Goal: Use online tool/utility: Utilize a website feature to perform a specific function

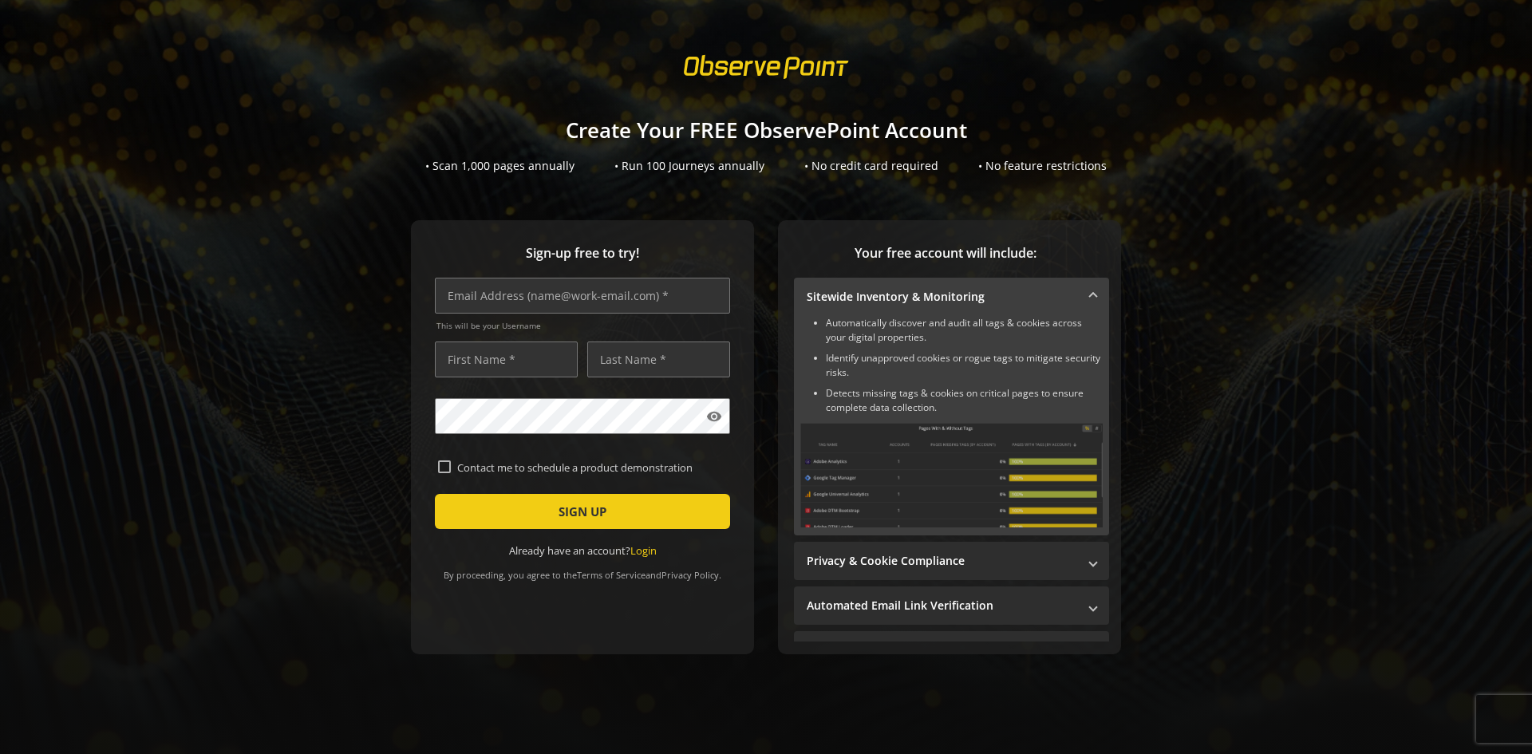
click at [647, 553] on link "Login" at bounding box center [643, 550] width 26 height 14
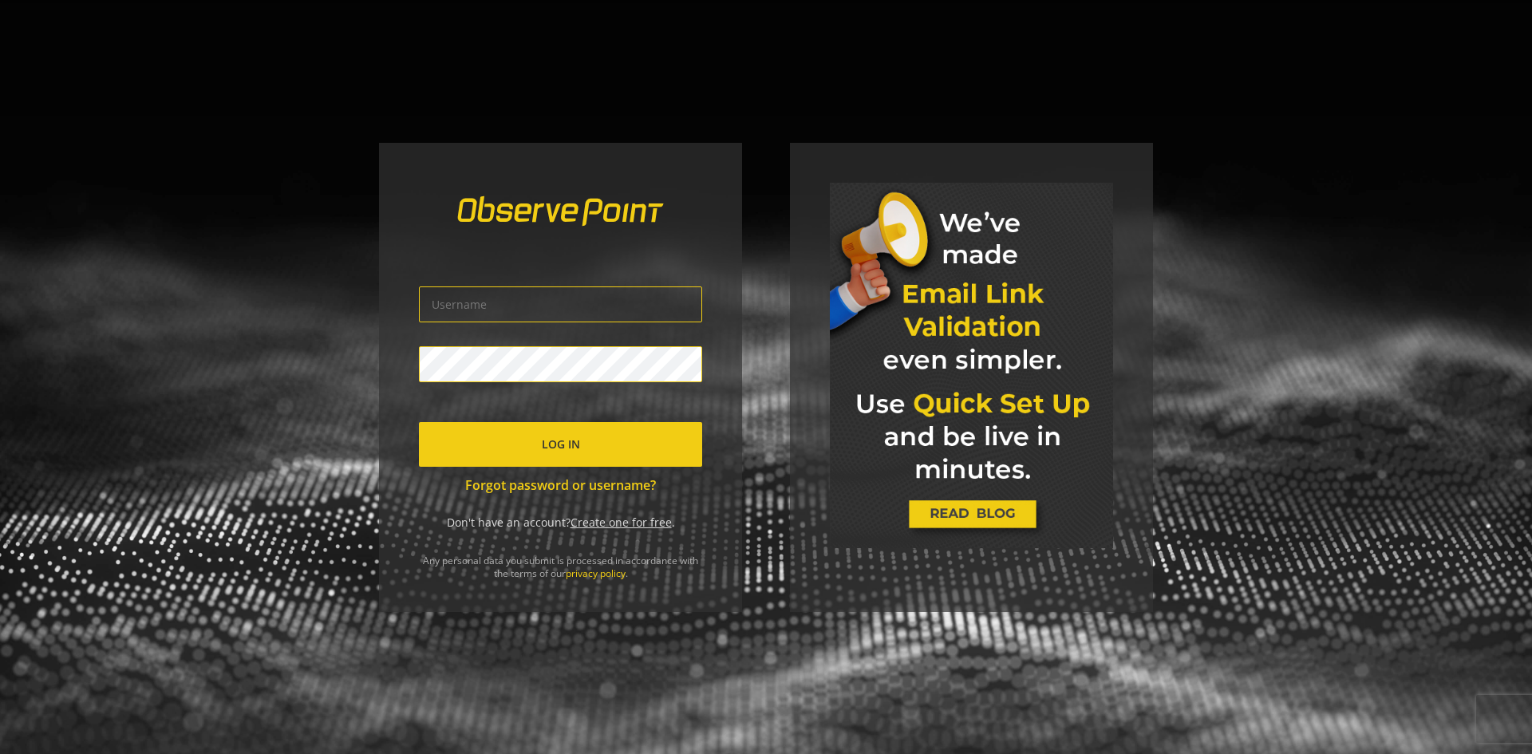
click at [625, 300] on input "text" at bounding box center [560, 304] width 283 height 36
type input "[PERSON_NAME][EMAIL_ADDRESS][PERSON_NAME][DOMAIN_NAME]"
click button "Log In" at bounding box center [560, 444] width 283 height 45
click at [281, 374] on div "The credentials provided are invalid [PERSON_NAME][EMAIL_ADDRESS][PERSON_NAME][…" at bounding box center [766, 377] width 1532 height 754
click button "Log In" at bounding box center [560, 444] width 283 height 45
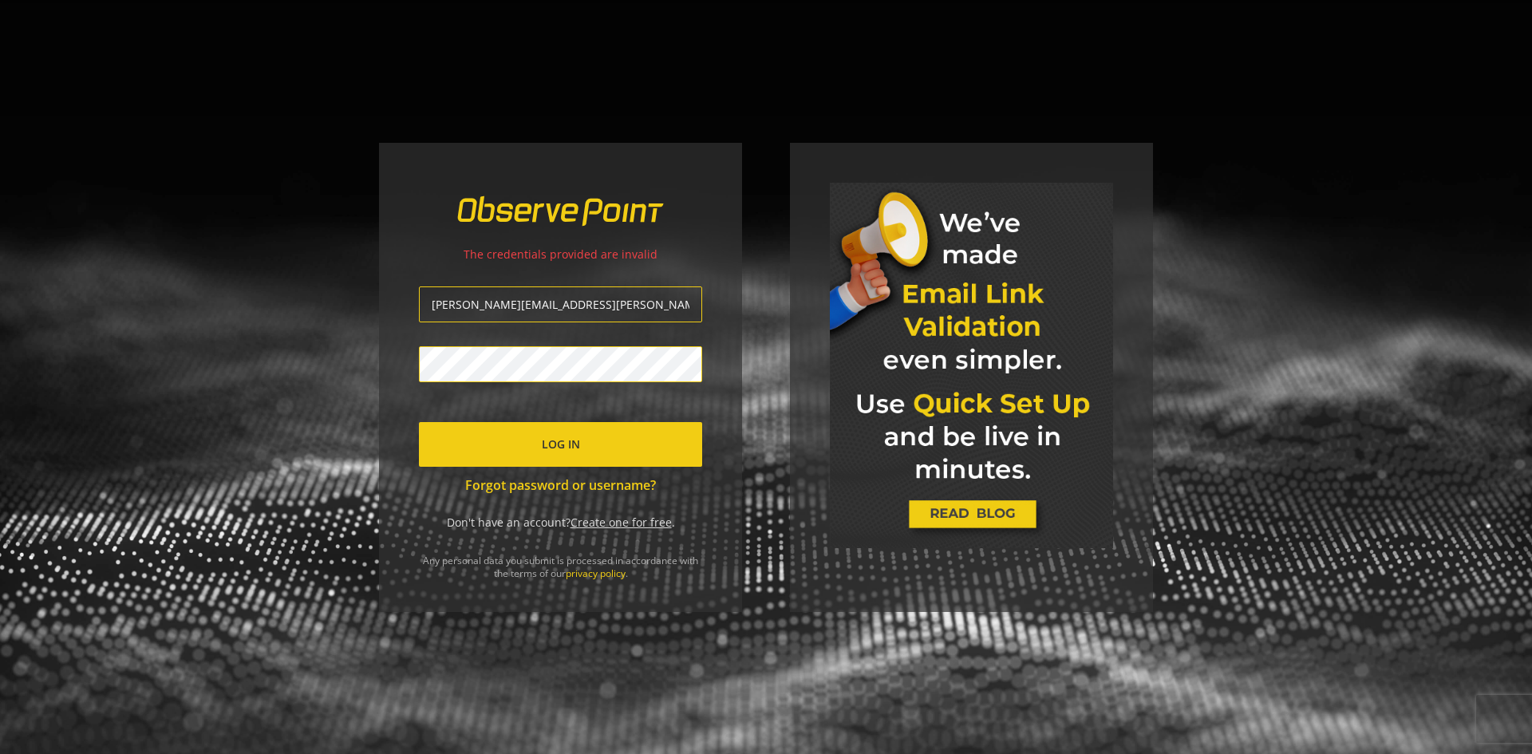
click at [519, 486] on link "Forgot password or username?" at bounding box center [560, 485] width 283 height 18
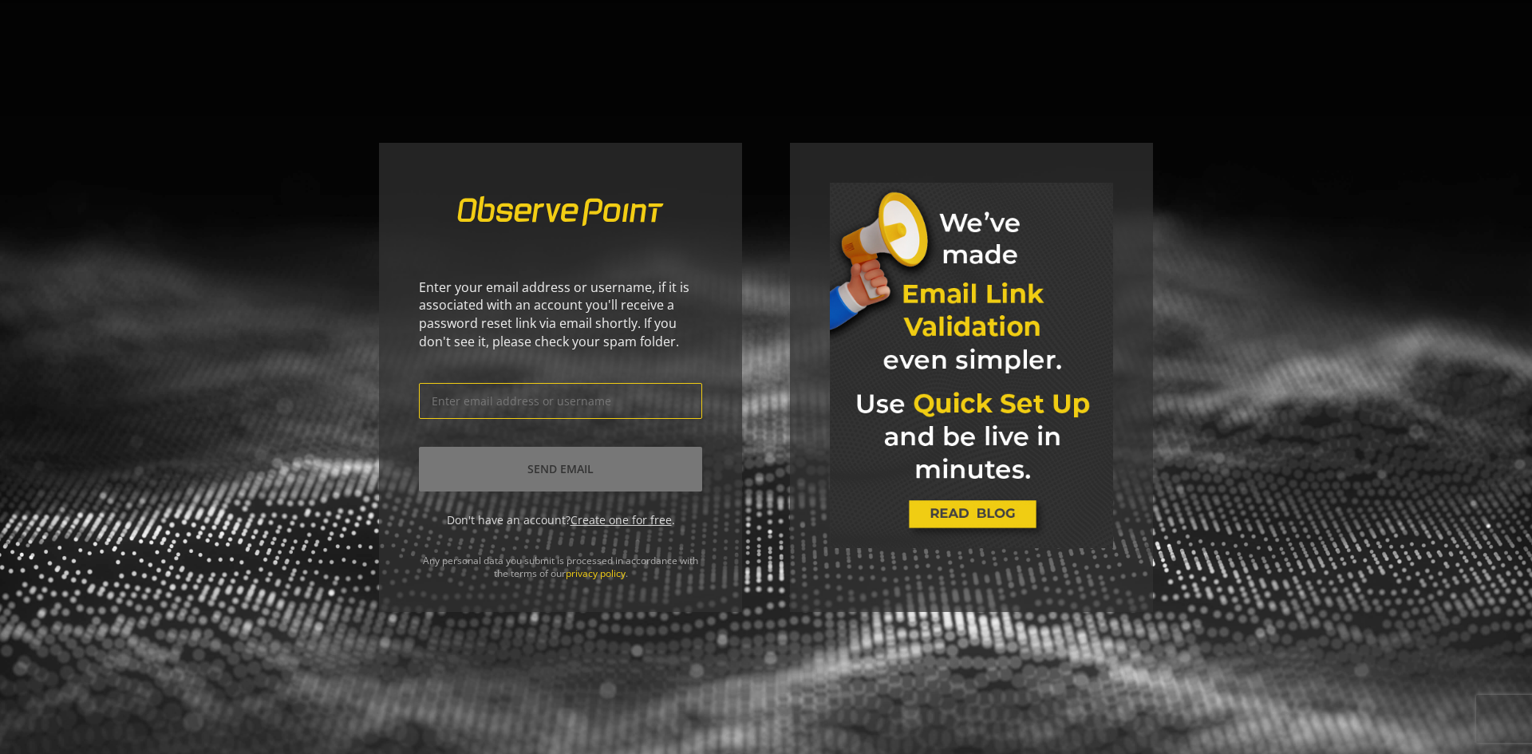
click at [536, 404] on input "text" at bounding box center [560, 401] width 283 height 36
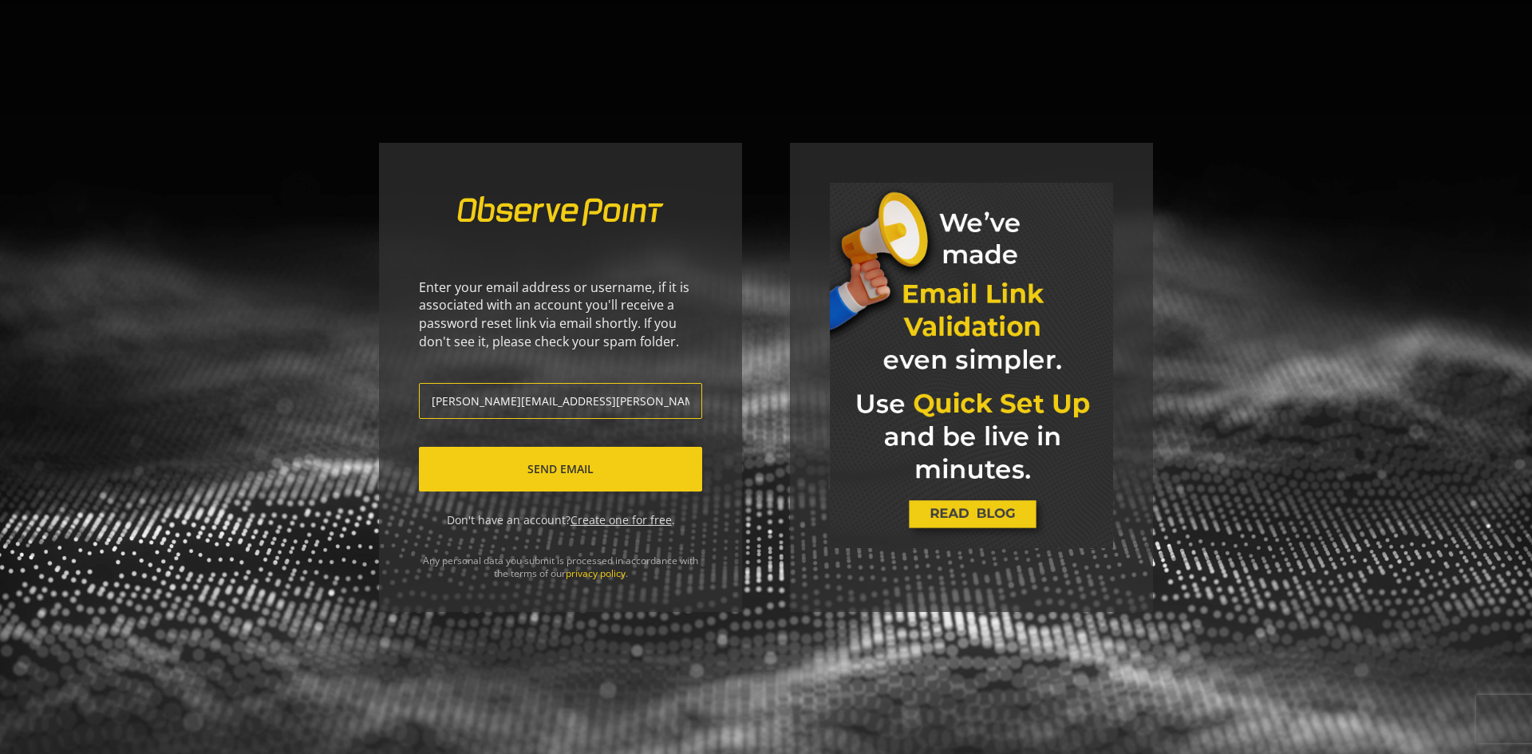
type input "[PERSON_NAME][EMAIL_ADDRESS][PERSON_NAME][DOMAIN_NAME]"
click button "Send Email" at bounding box center [560, 469] width 283 height 45
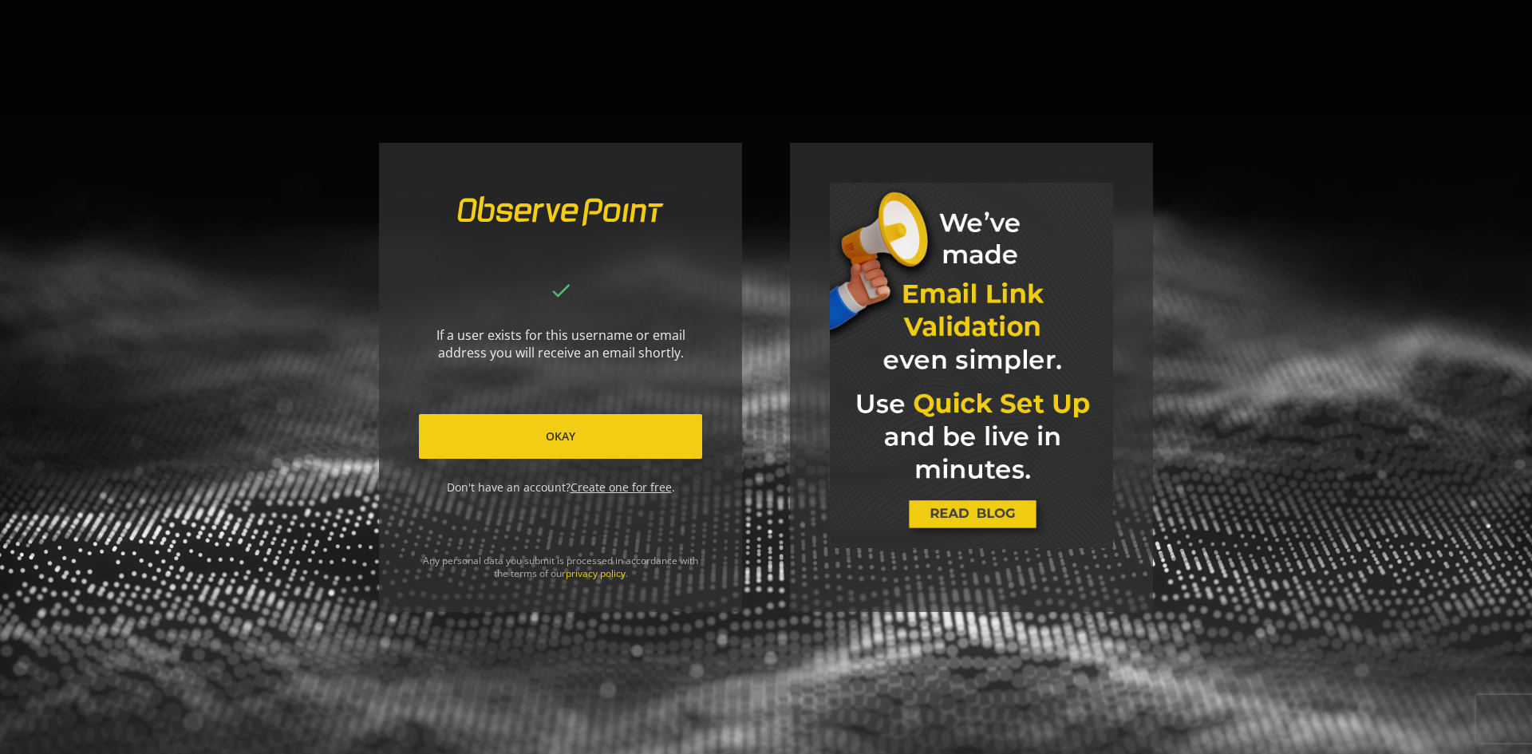
click at [546, 421] on span at bounding box center [560, 436] width 283 height 38
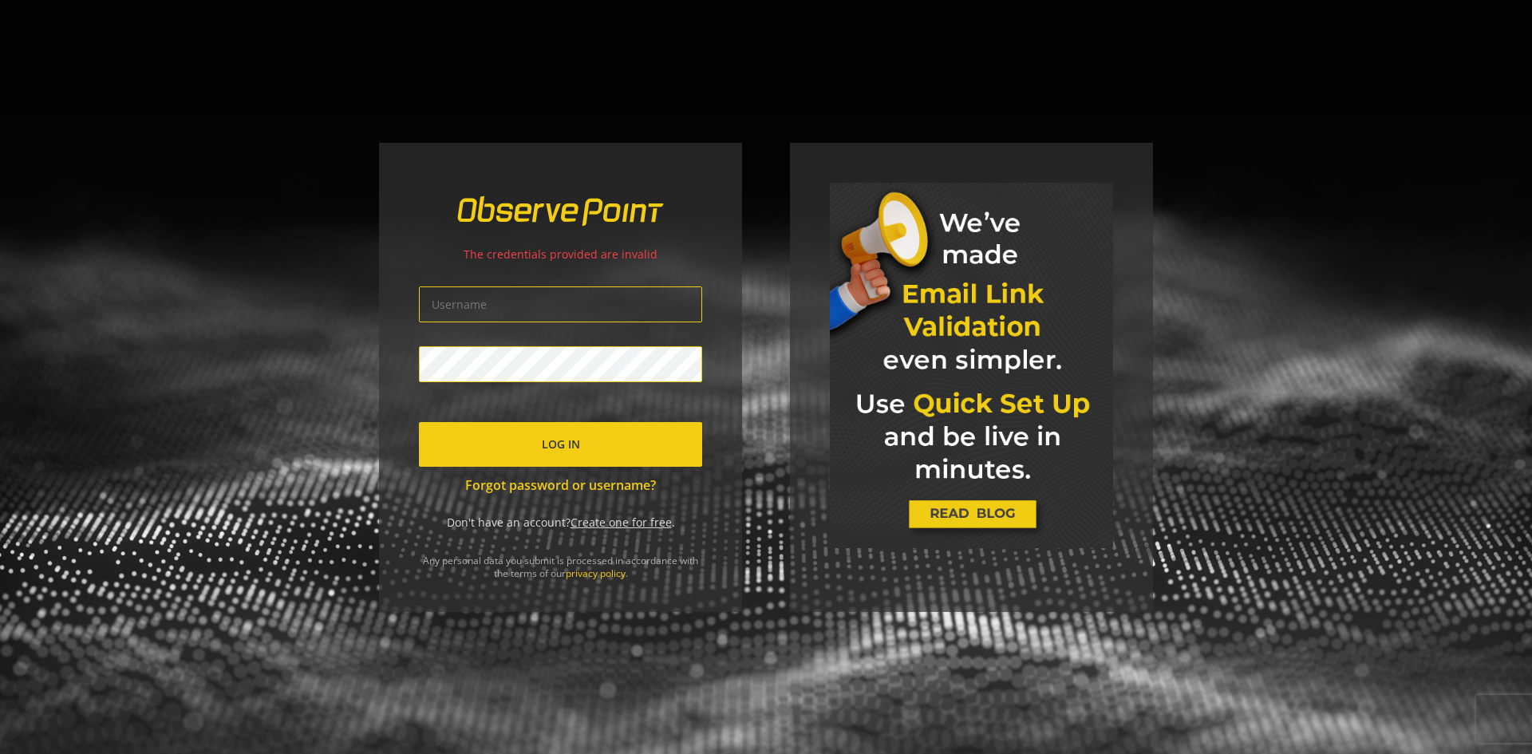
click at [585, 433] on span "submit" at bounding box center [560, 444] width 283 height 38
click at [542, 310] on input "text" at bounding box center [560, 304] width 283 height 36
type input "[PERSON_NAME][EMAIL_ADDRESS][PERSON_NAME][DOMAIN_NAME]"
click button "Log In" at bounding box center [560, 444] width 283 height 45
click at [385, 365] on div "The credentials provided are invalid [PERSON_NAME][EMAIL_ADDRESS][PERSON_NAME][…" at bounding box center [560, 377] width 363 height 469
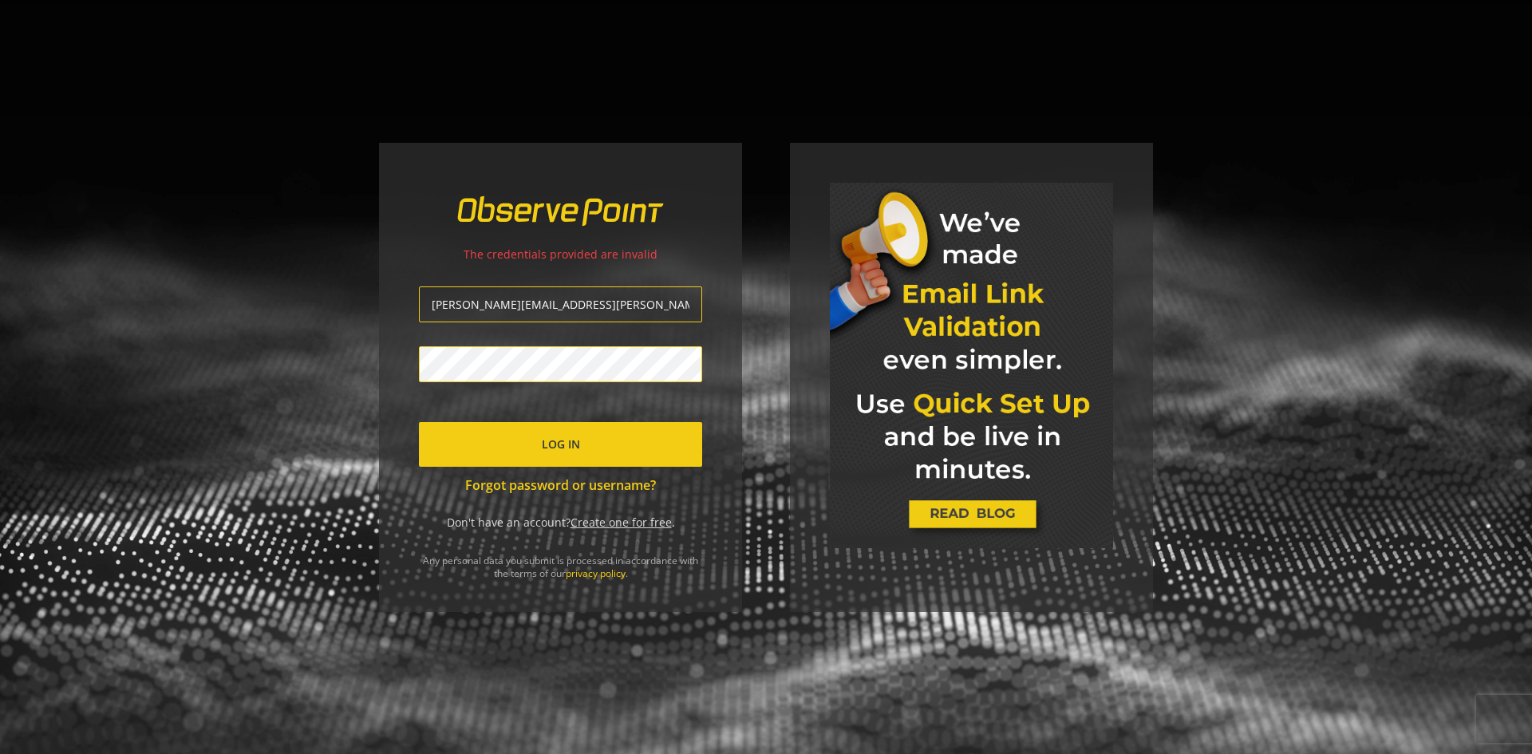
click button "Log In" at bounding box center [560, 444] width 283 height 45
click at [310, 361] on div "The credentials provided are invalid [PERSON_NAME][EMAIL_ADDRESS][PERSON_NAME][…" at bounding box center [766, 377] width 1532 height 754
click button "Log In" at bounding box center [560, 444] width 283 height 45
click at [286, 359] on div "The credentials provided are invalid [PERSON_NAME][EMAIL_ADDRESS][PERSON_NAME][…" at bounding box center [766, 377] width 1532 height 754
click at [231, 361] on div "The credentials provided are invalid [PERSON_NAME][EMAIL_ADDRESS][PERSON_NAME][…" at bounding box center [766, 377] width 1532 height 754
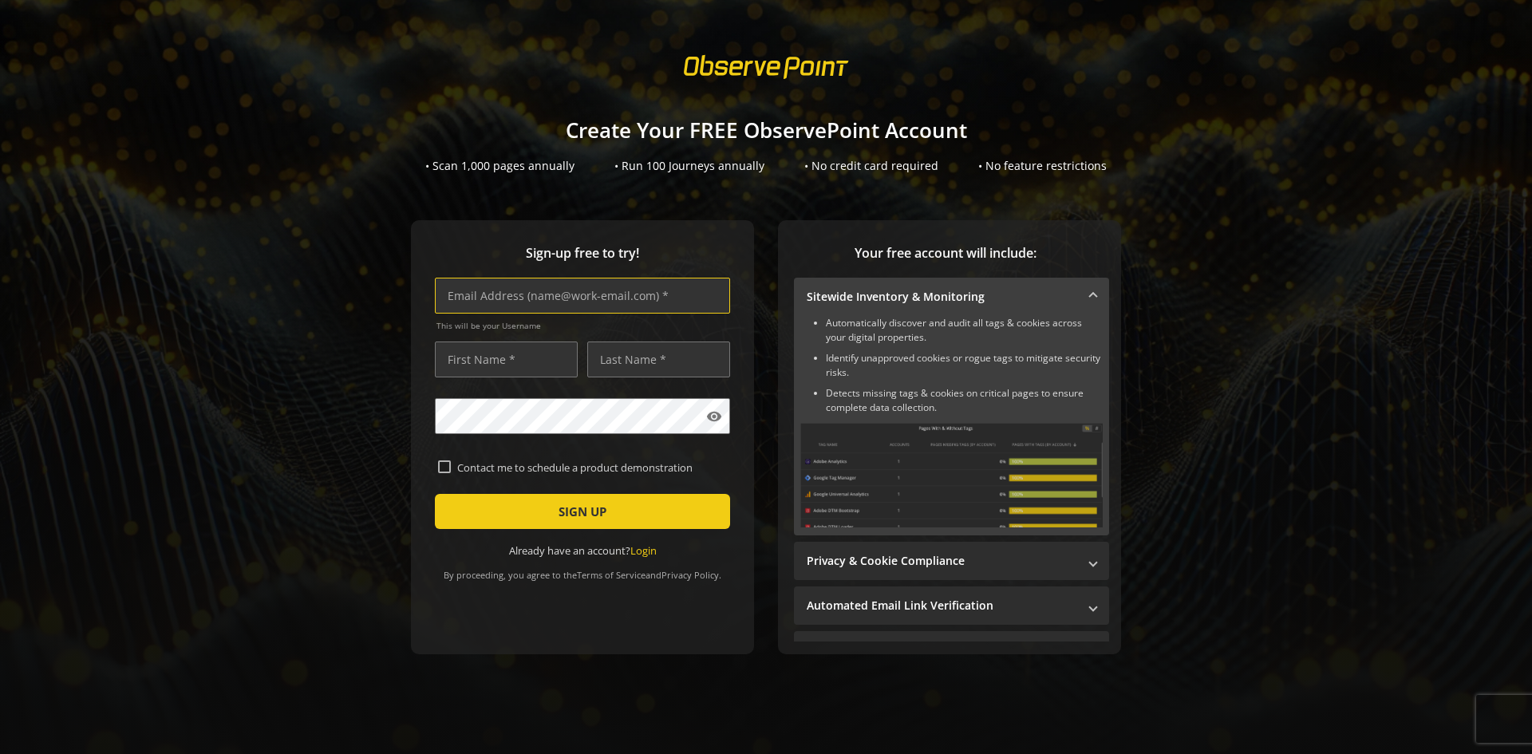
click at [518, 288] on input "text" at bounding box center [582, 296] width 295 height 36
click at [557, 293] on input "text" at bounding box center [582, 296] width 295 height 36
type input "[PERSON_NAME][EMAIL_ADDRESS][PERSON_NAME][DOMAIN_NAME]"
type input "[PERSON_NAME]"
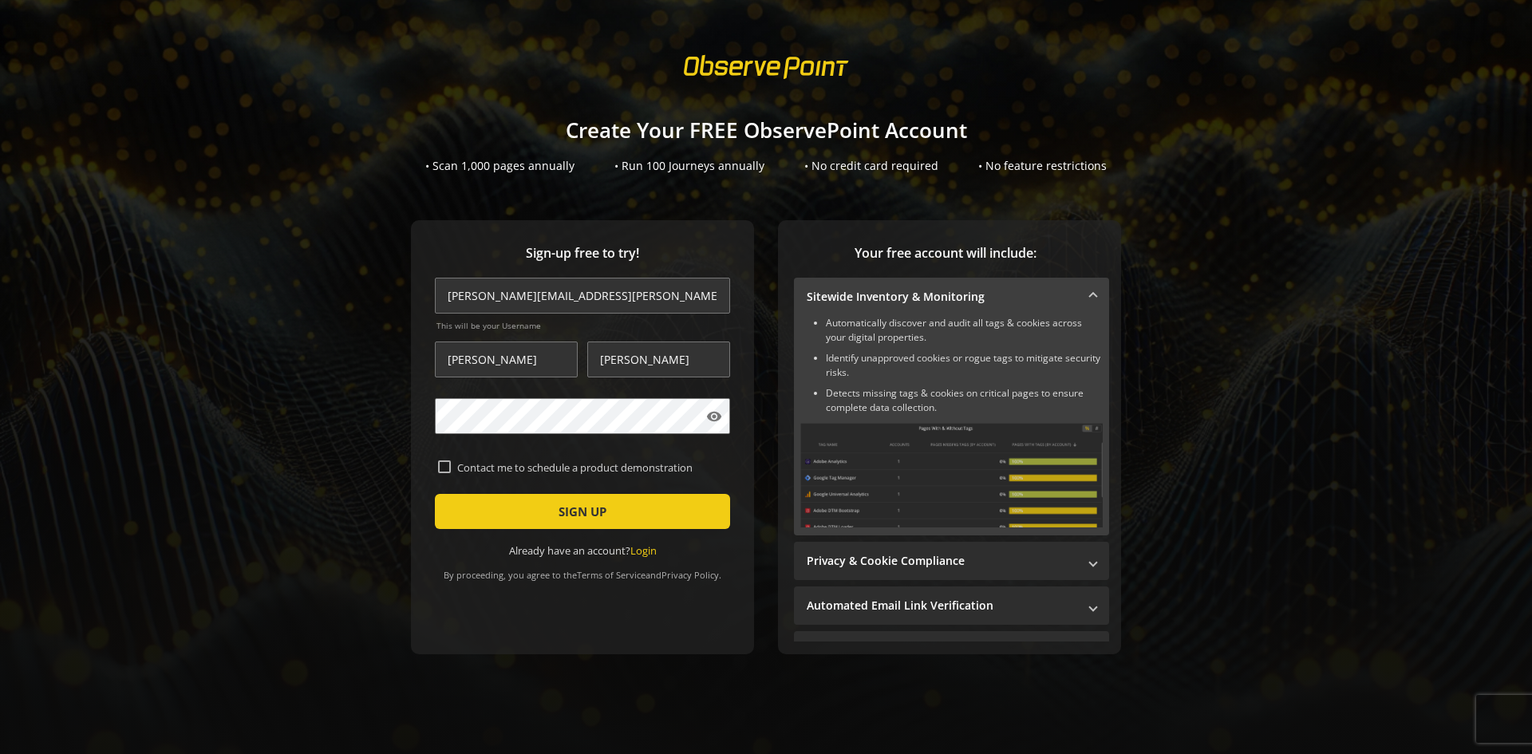
click at [620, 498] on span "submit" at bounding box center [582, 511] width 295 height 38
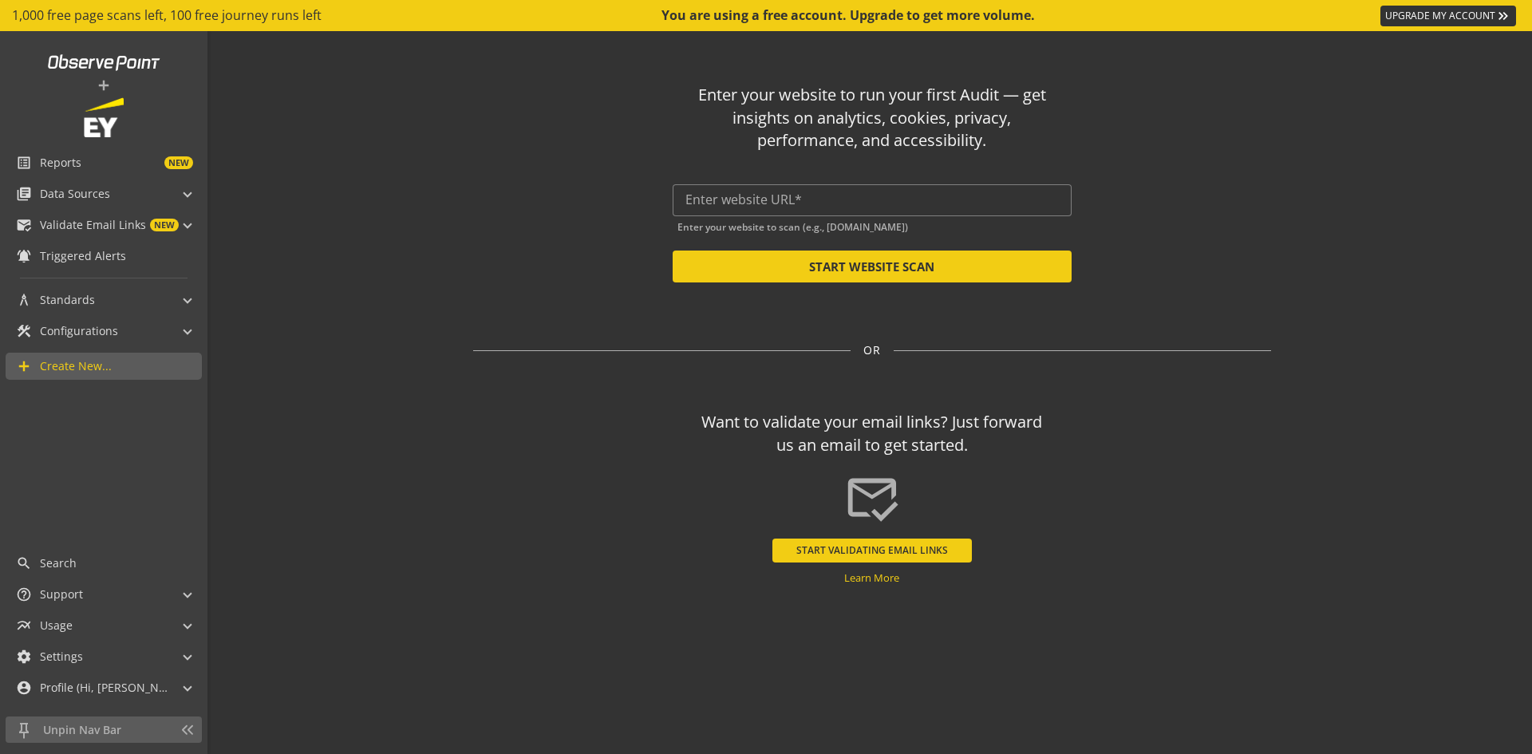
click at [711, 202] on input "text" at bounding box center [871, 199] width 373 height 15
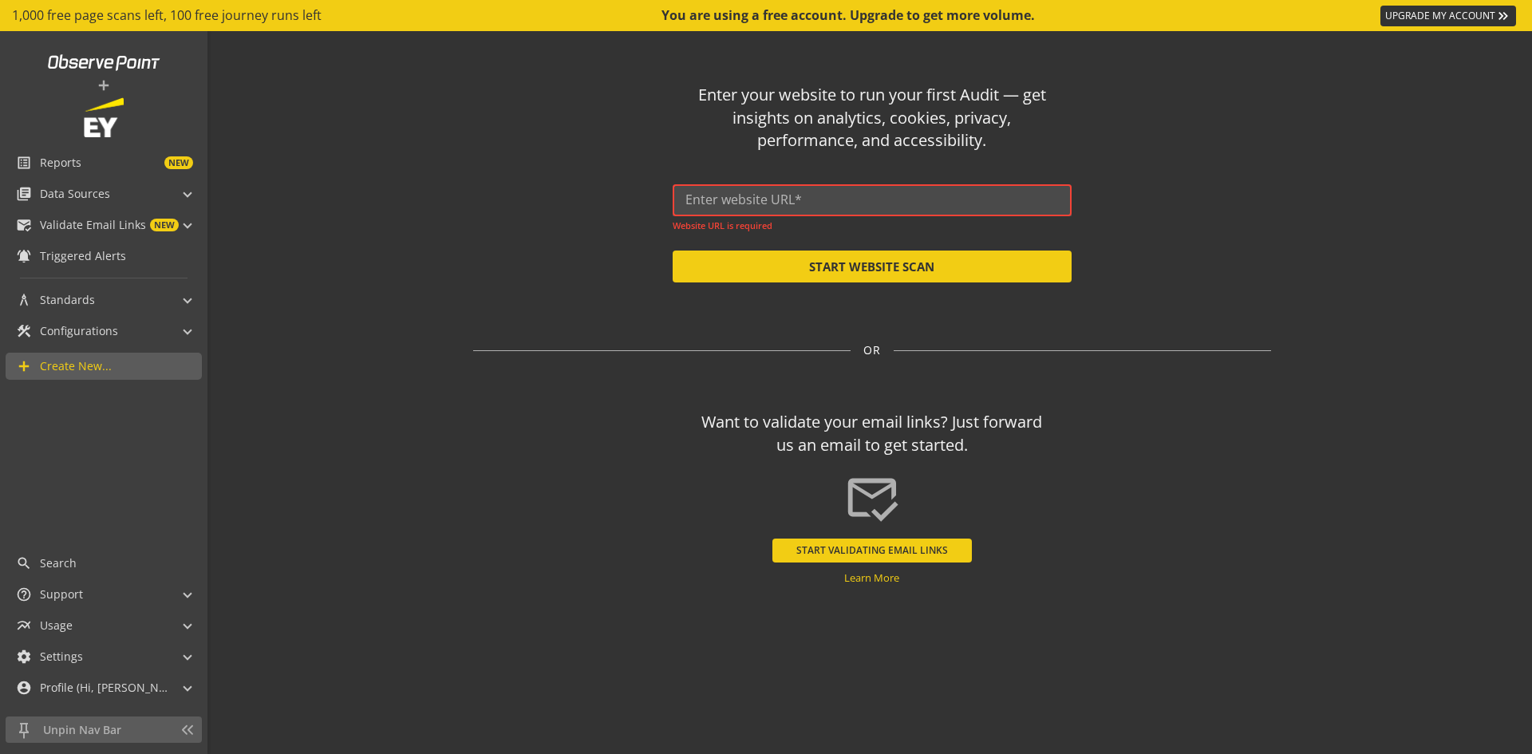
click at [758, 197] on input "text" at bounding box center [871, 199] width 373 height 15
paste input "[URL][DOMAIN_NAME]"
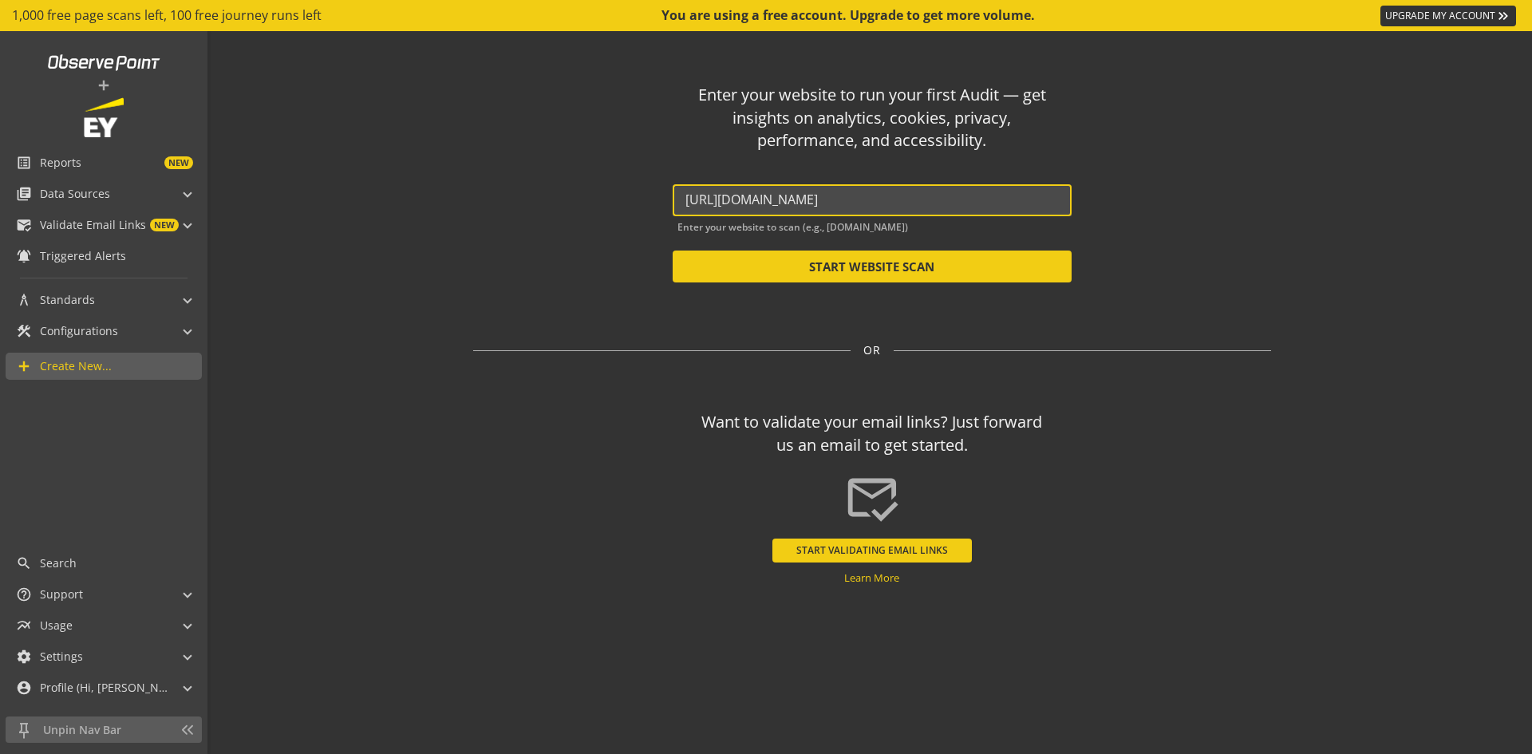
type input "[URL][DOMAIN_NAME]"
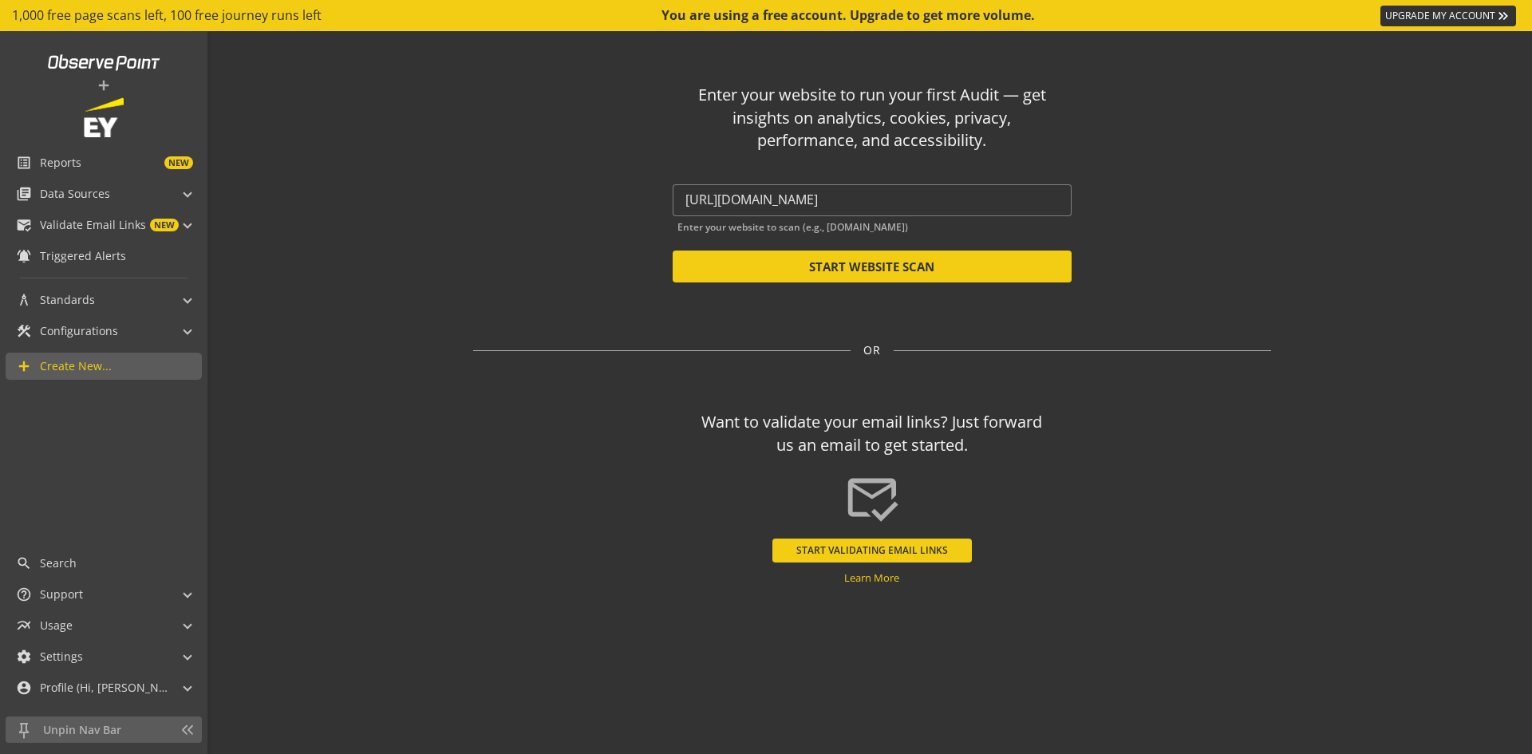
click at [855, 271] on button "START WEBSITE SCAN" at bounding box center [872, 267] width 399 height 32
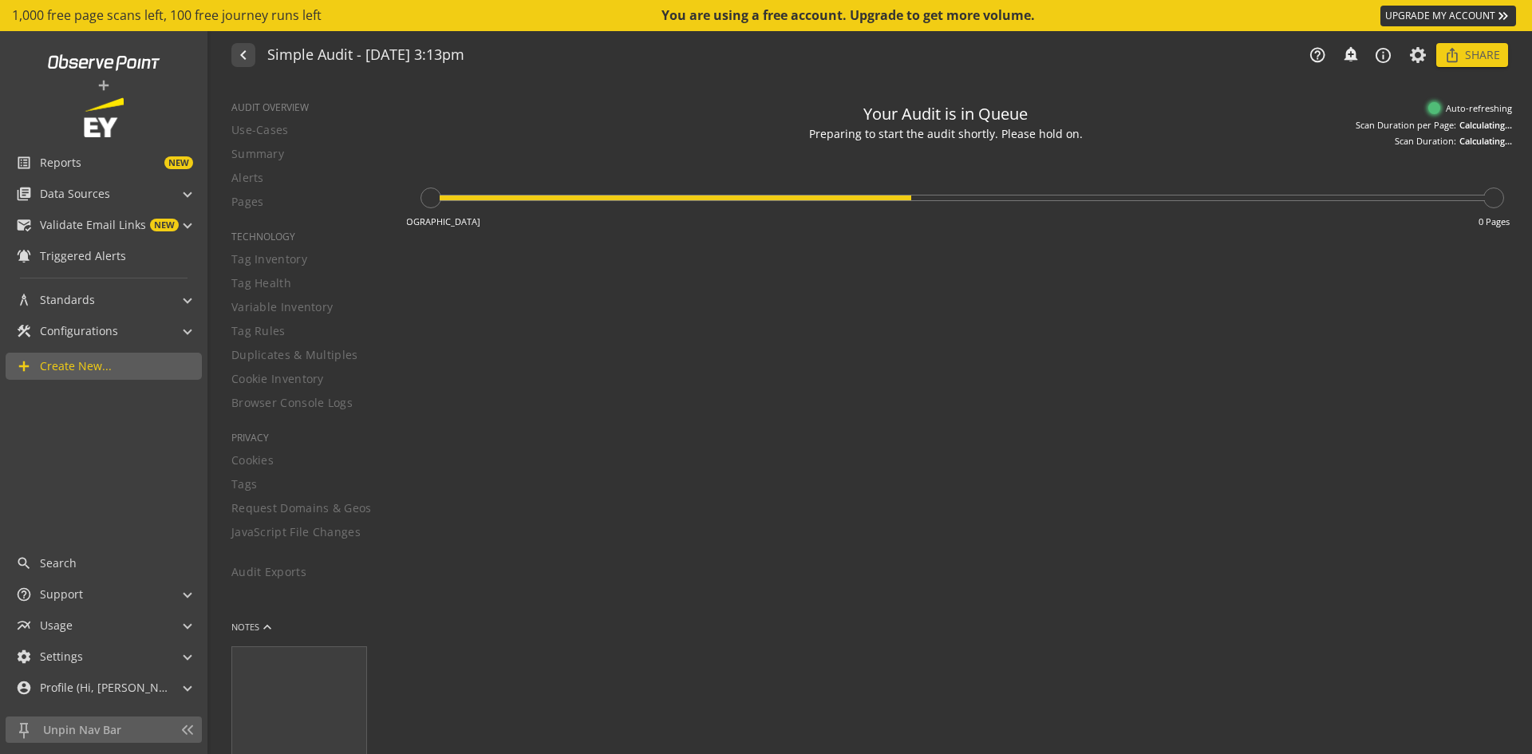
type textarea "Notes can include: -a description of what this audit is validating -changes in …"
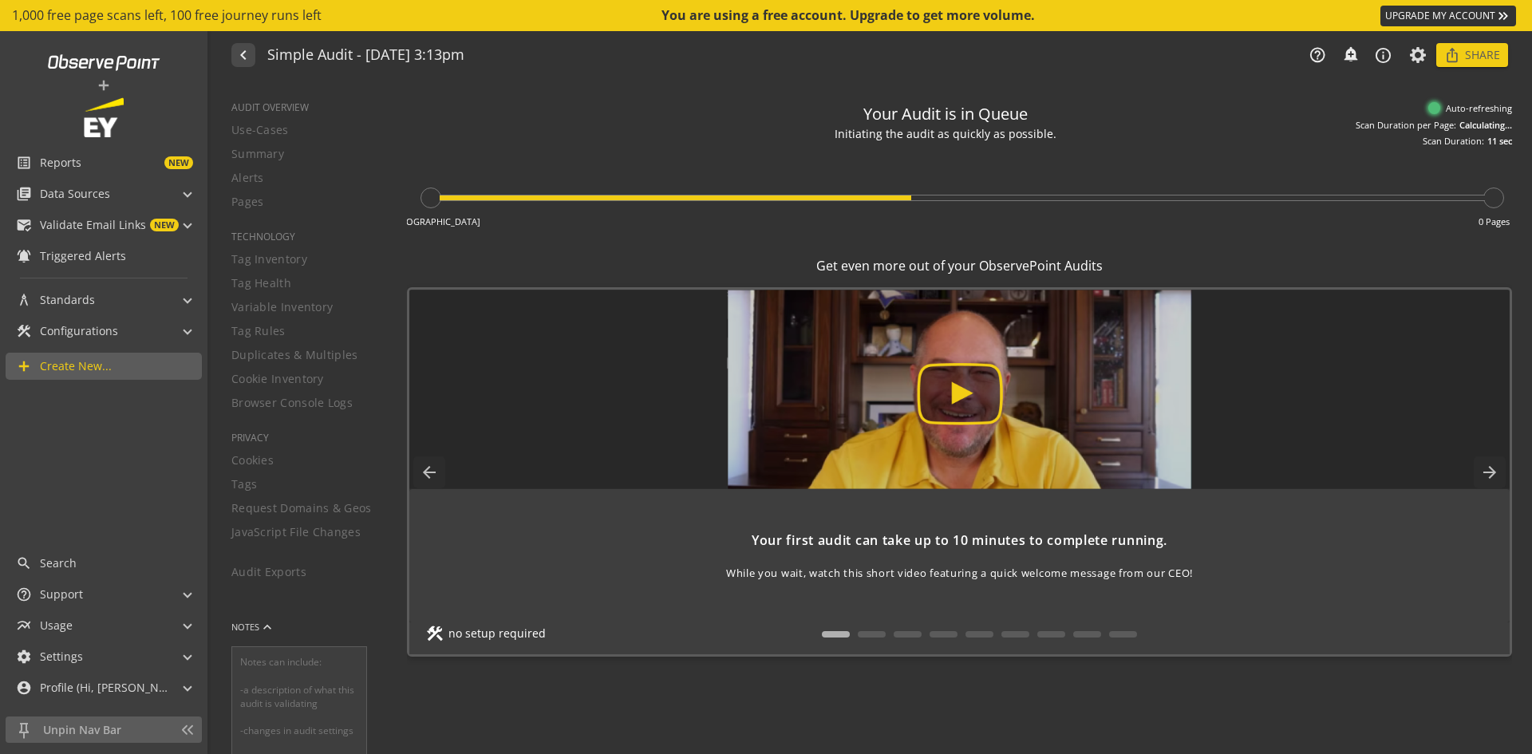
click at [1491, 472] on mat-icon "arrow_forward" at bounding box center [1490, 472] width 32 height 32
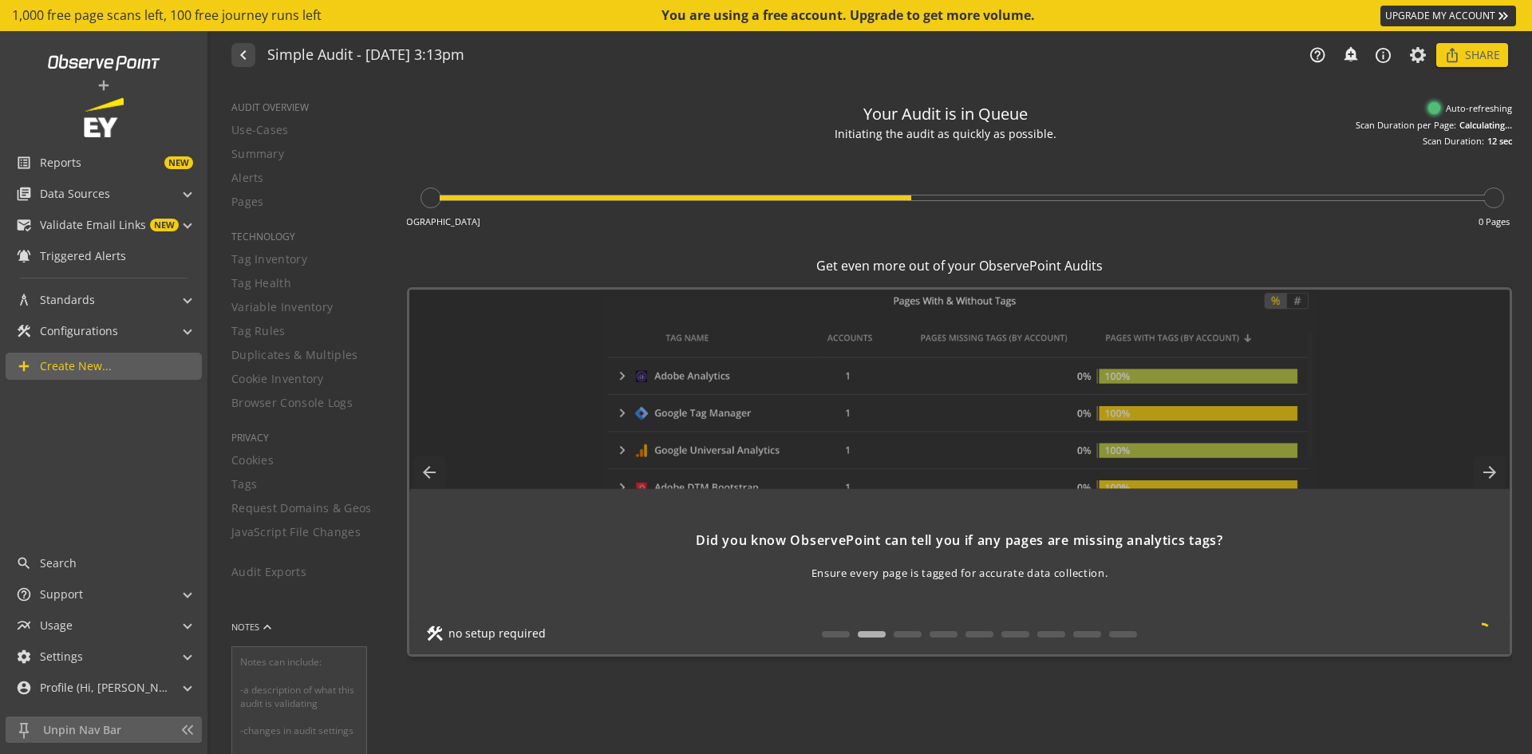
click at [1491, 472] on mat-icon "arrow_forward" at bounding box center [1490, 472] width 32 height 32
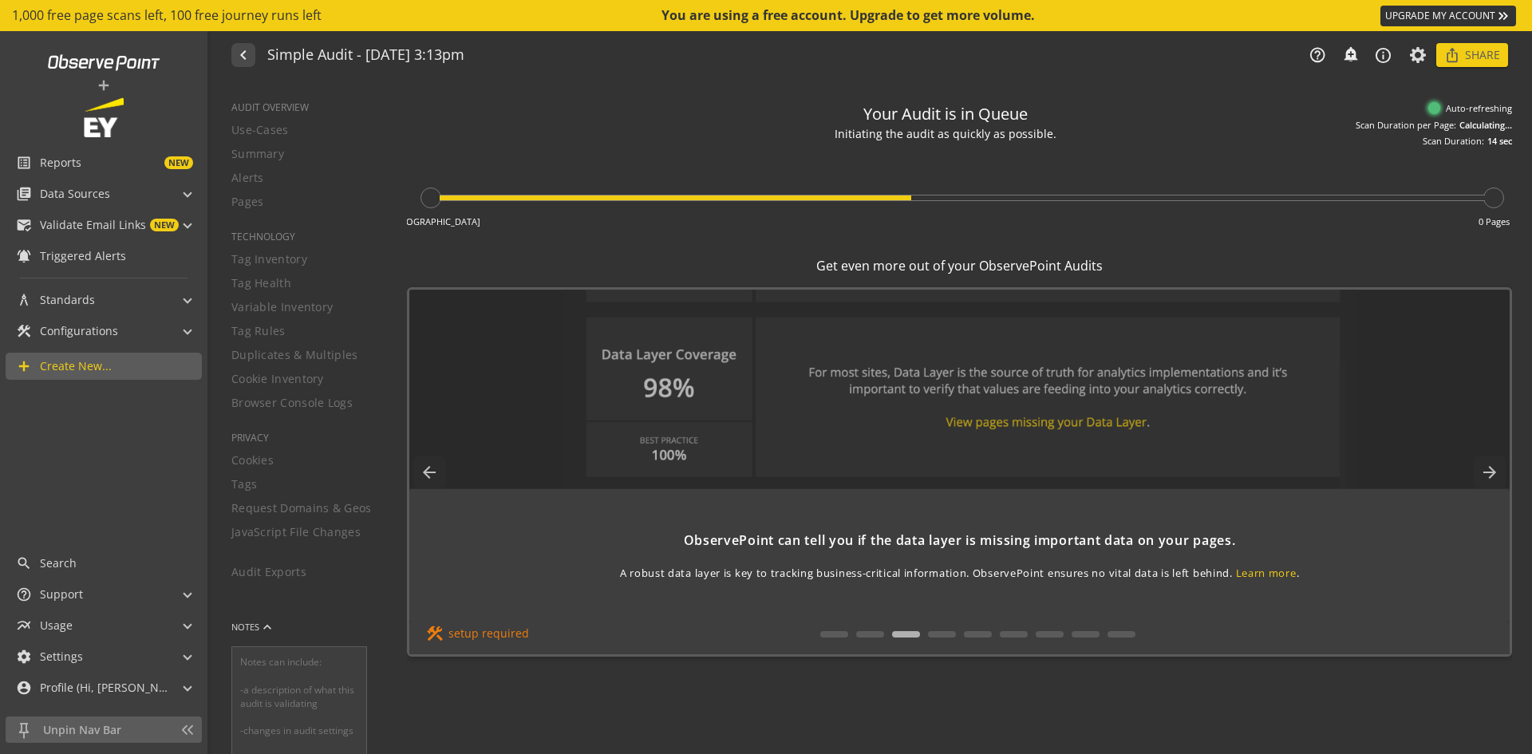
click at [1493, 475] on mat-icon "arrow_forward" at bounding box center [1490, 472] width 32 height 32
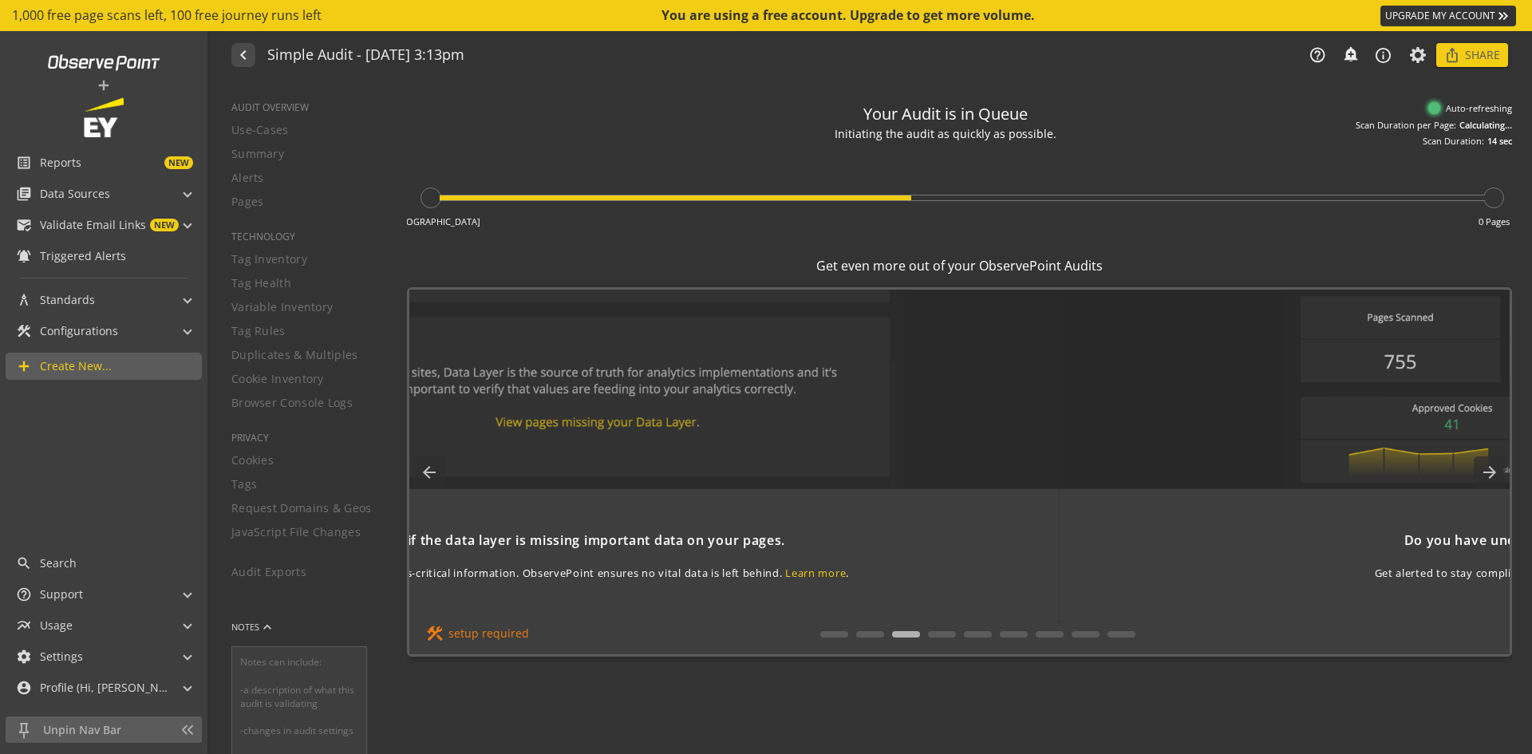
click at [1493, 475] on mat-icon "arrow_forward" at bounding box center [1490, 472] width 32 height 32
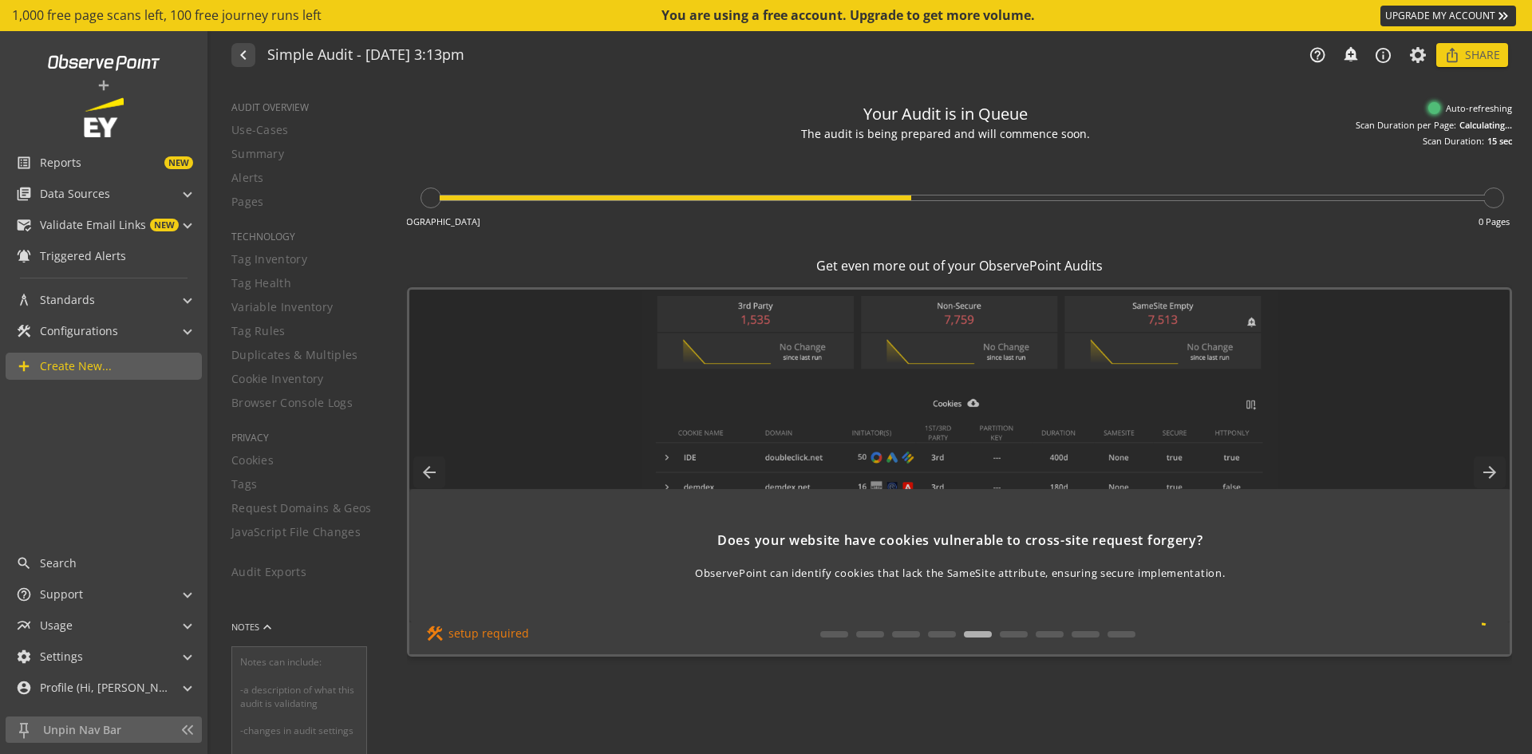
click at [1493, 475] on mat-icon "arrow_forward" at bounding box center [1490, 472] width 32 height 32
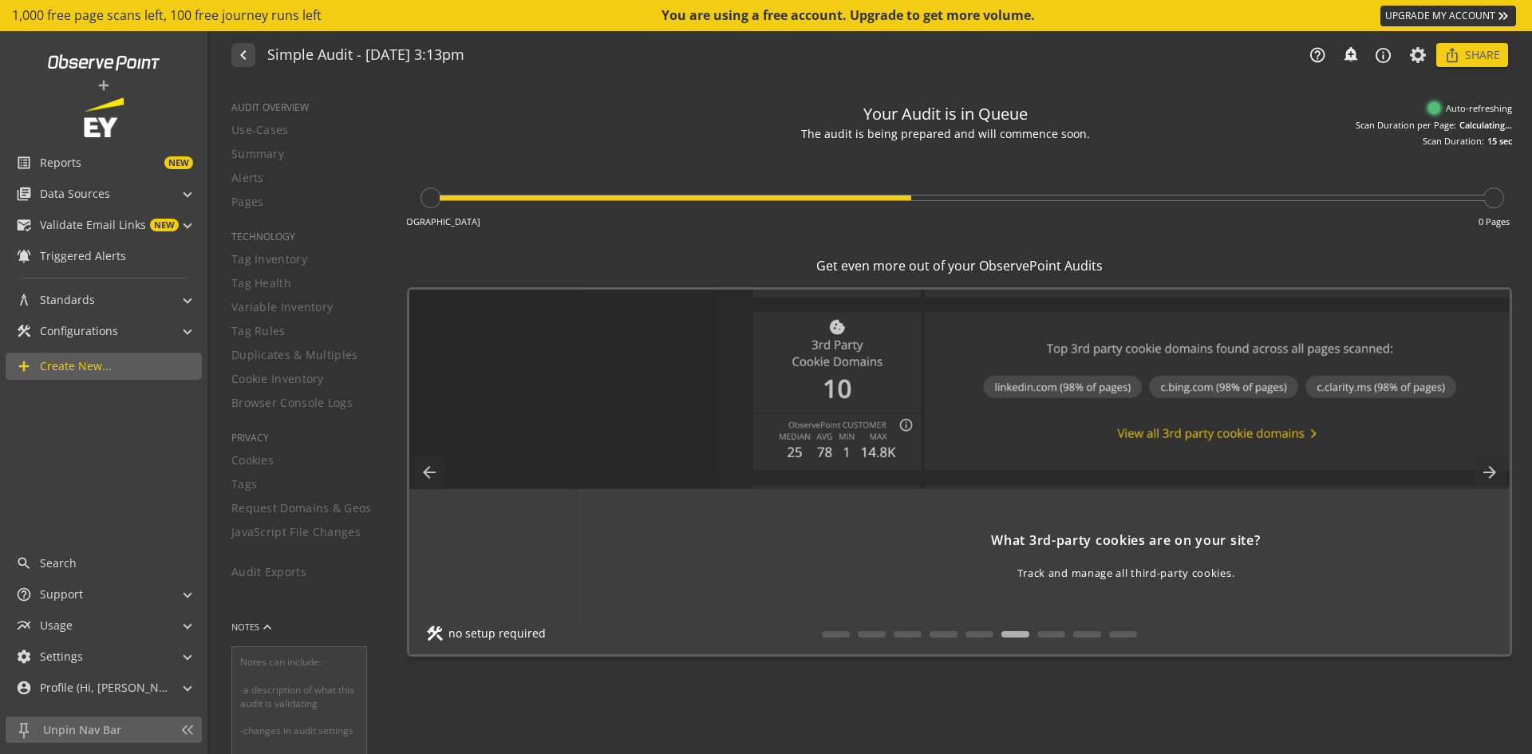
click at [1493, 475] on mat-icon "arrow_forward" at bounding box center [1490, 472] width 32 height 32
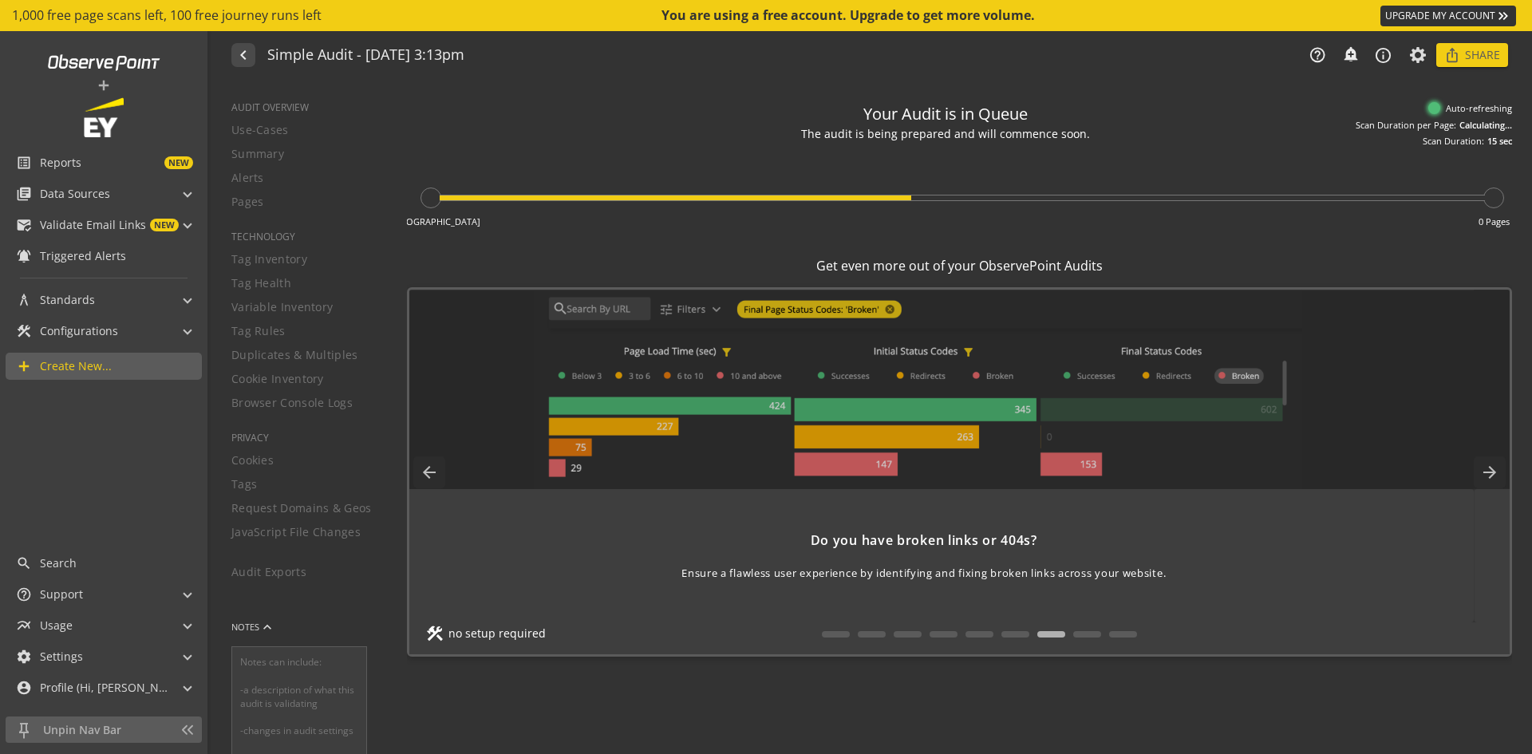
click at [1493, 475] on mat-icon "arrow_forward" at bounding box center [1490, 472] width 32 height 32
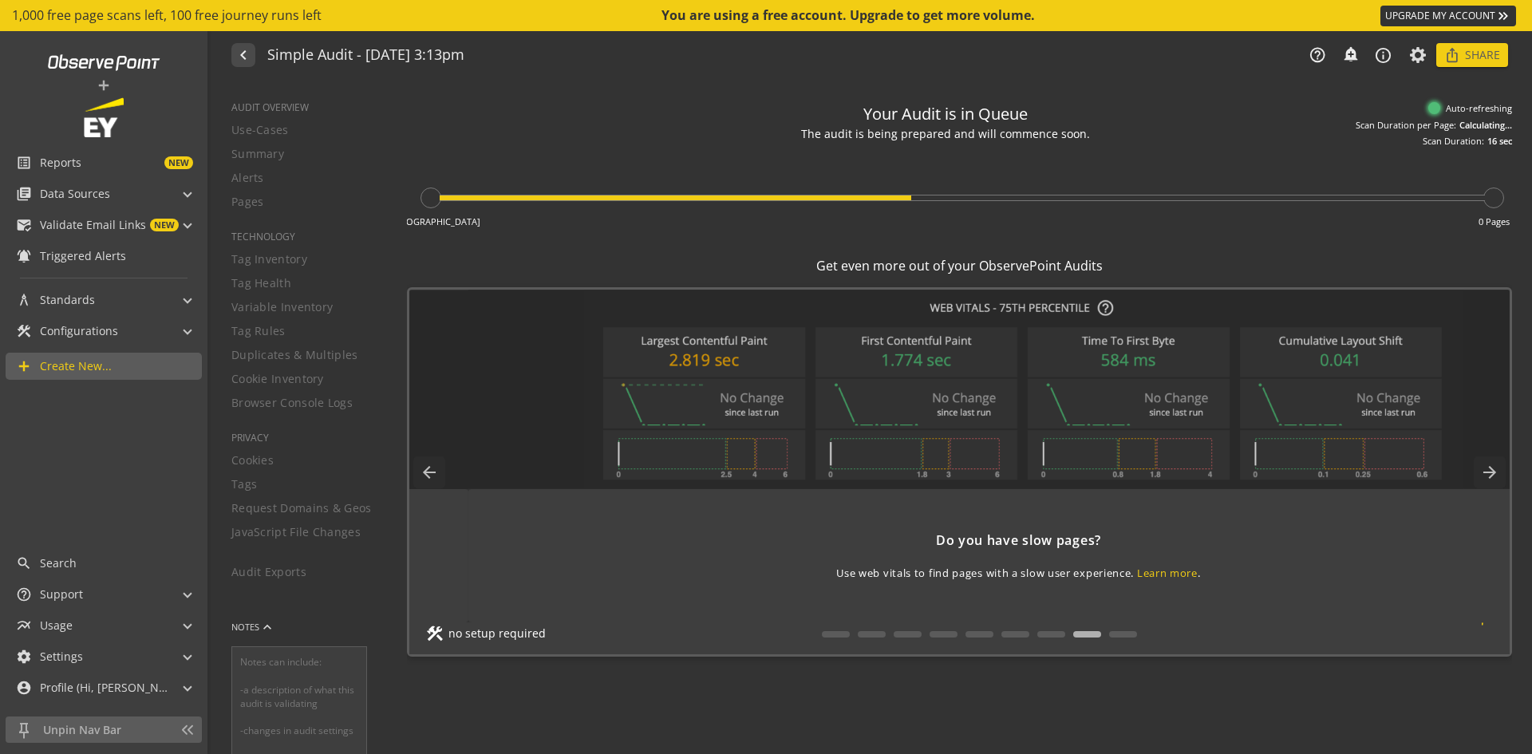
click at [1493, 475] on mat-icon "arrow_forward" at bounding box center [1490, 472] width 32 height 32
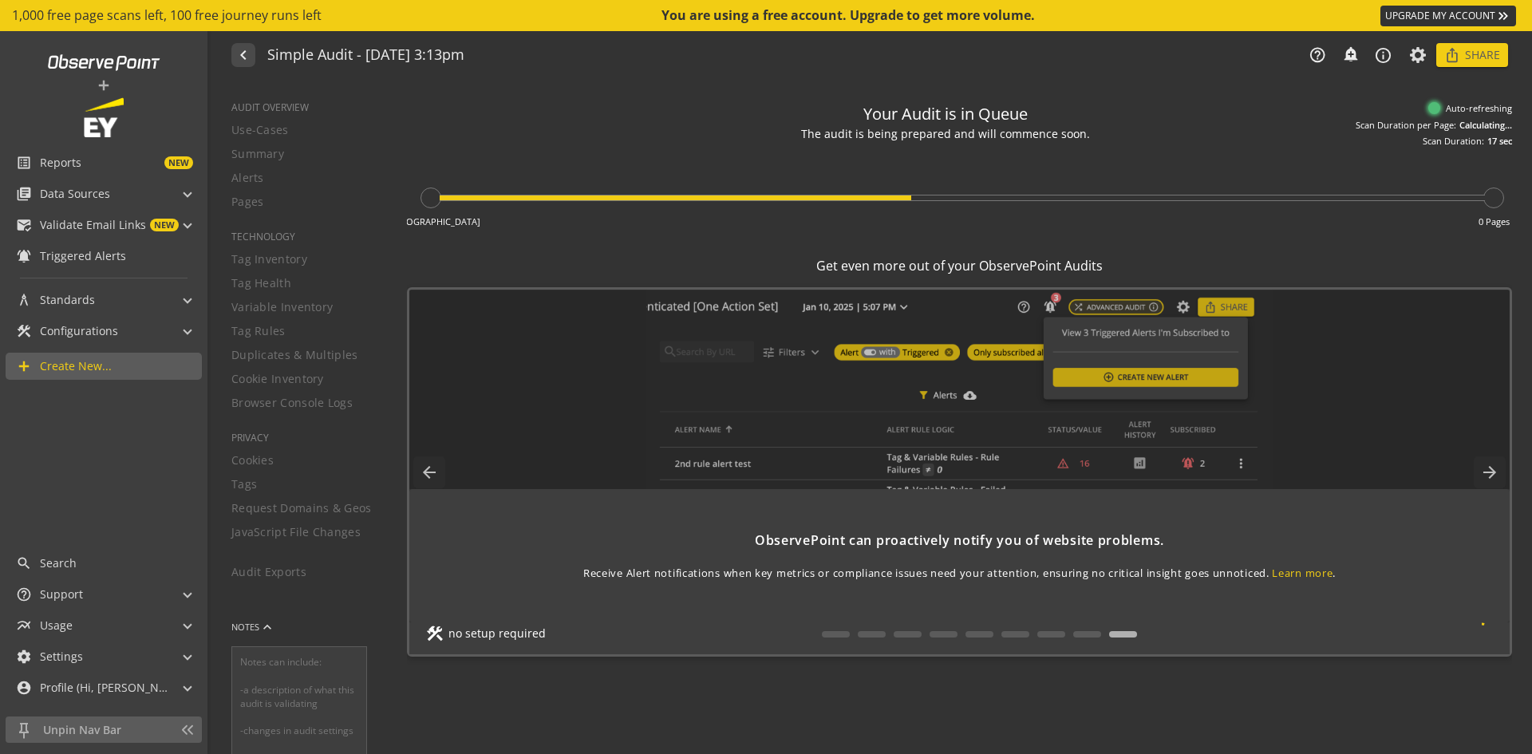
click at [1444, 708] on div "Your Audit is in Queue The audit is being prepared and will commence soon. Your…" at bounding box center [959, 418] width 1105 height 648
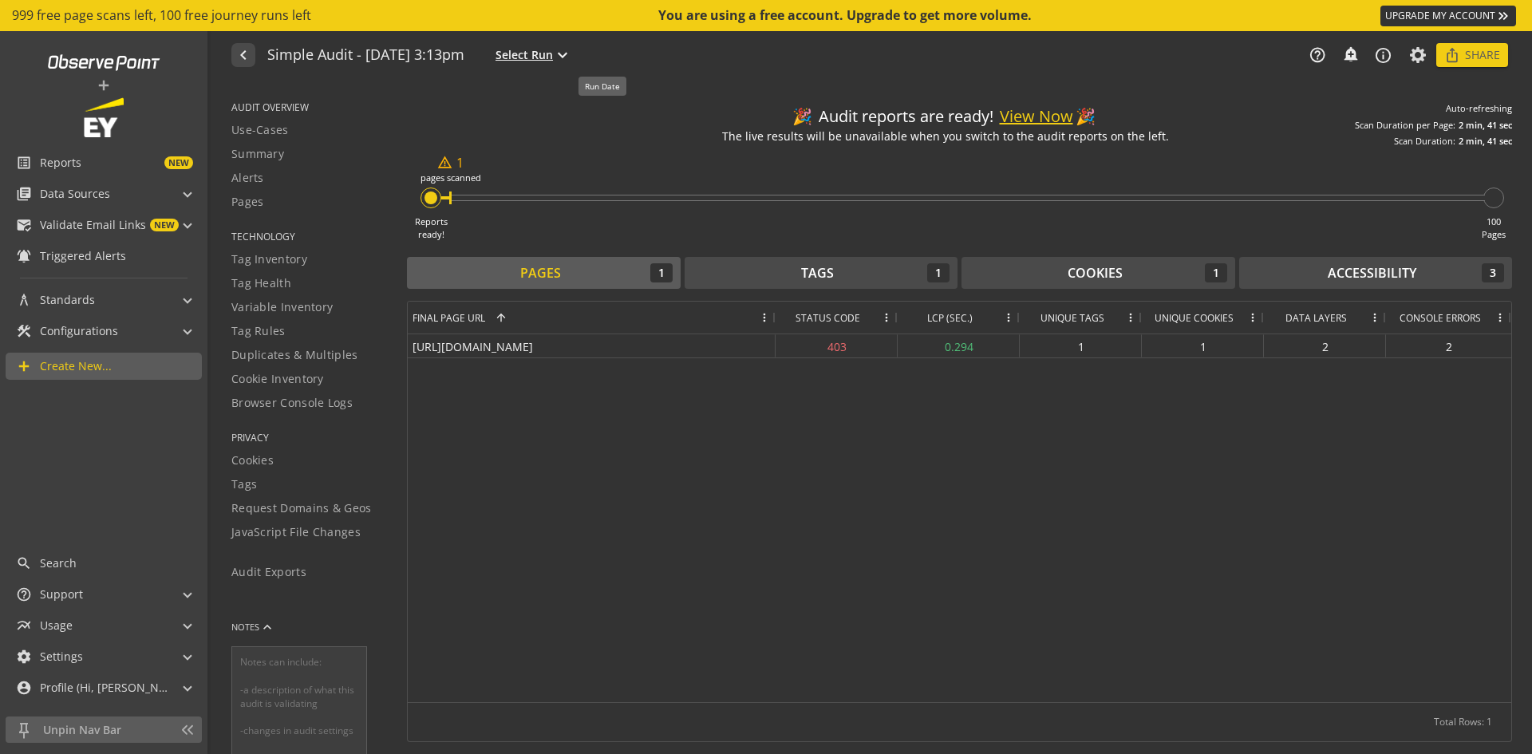
click at [553, 58] on span "Select Run" at bounding box center [524, 55] width 57 height 16
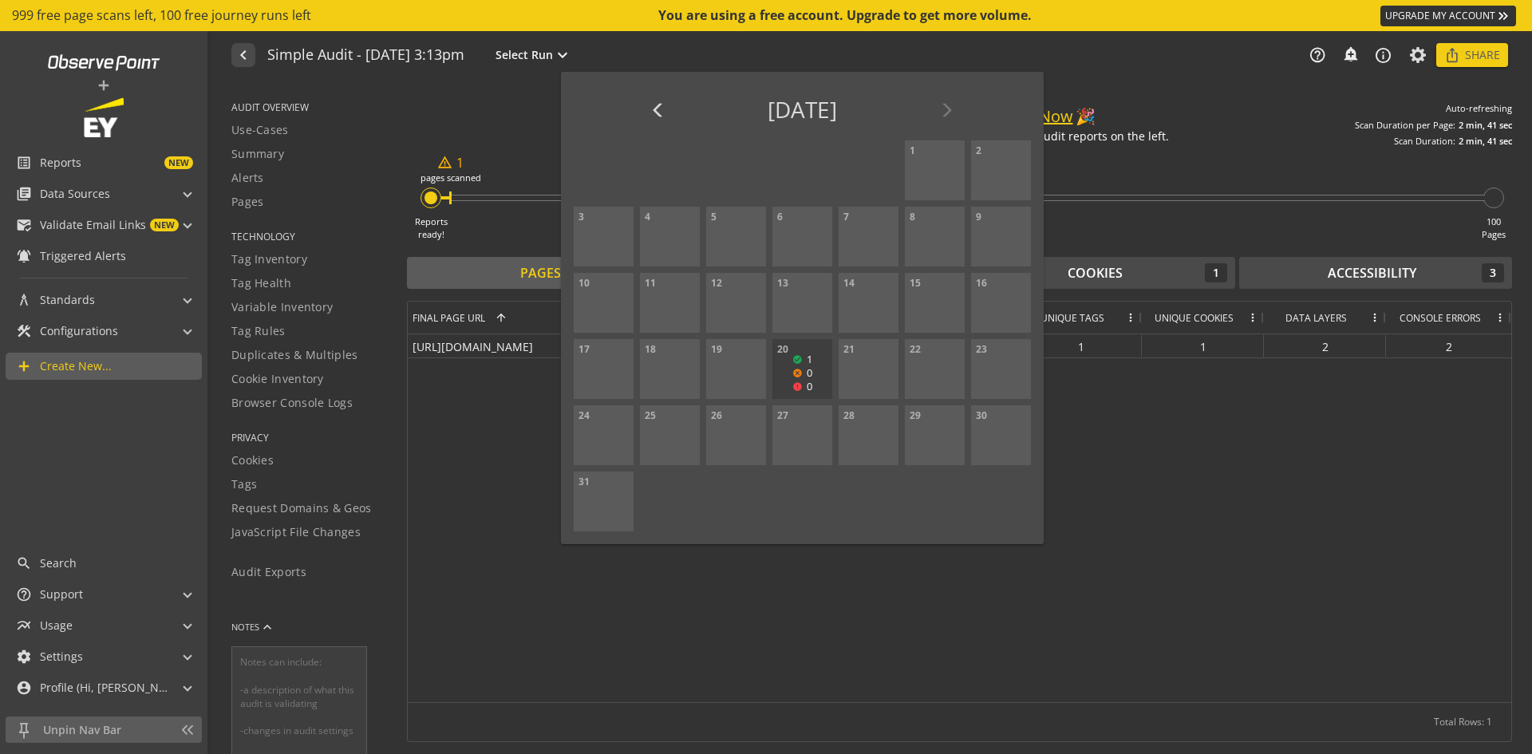
click at [527, 133] on div at bounding box center [766, 377] width 1532 height 754
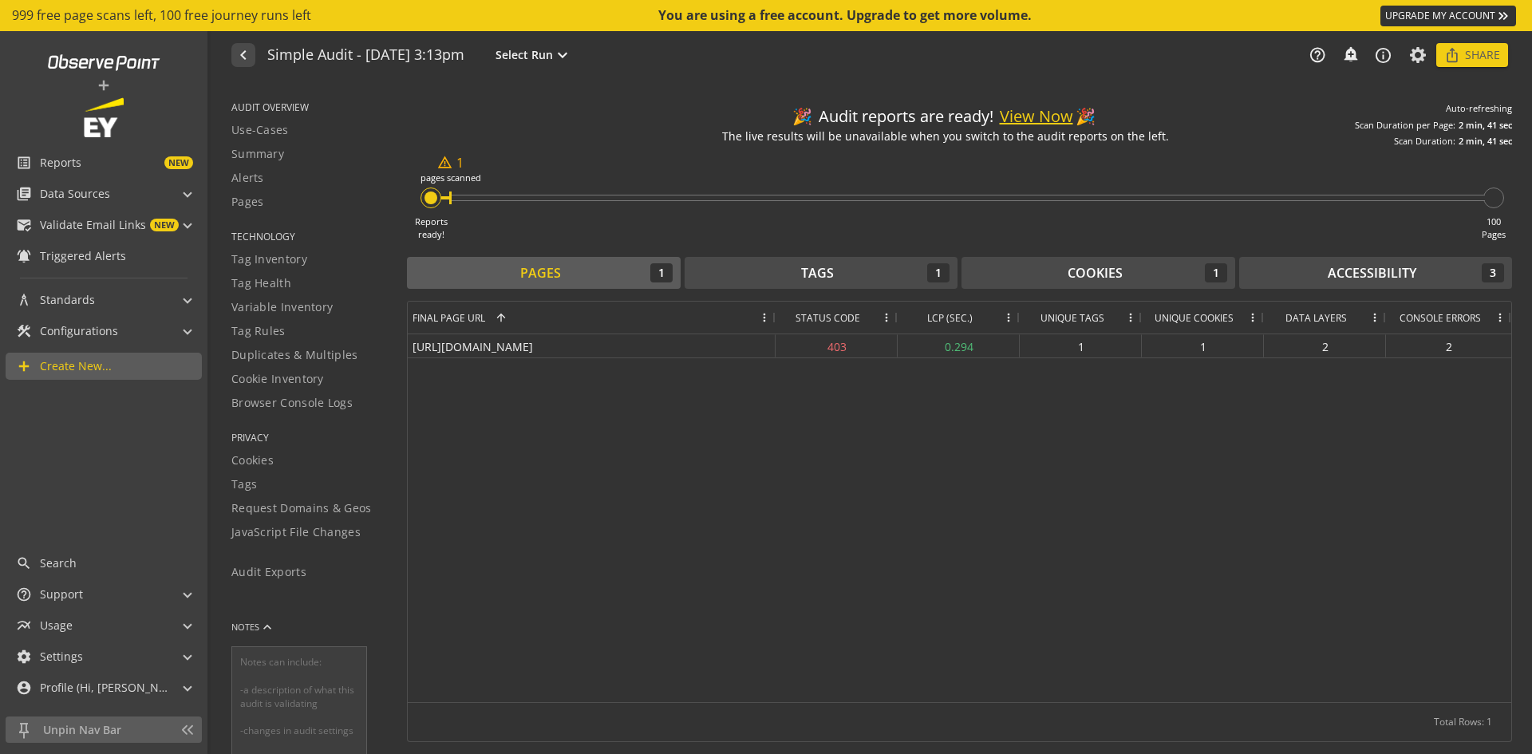
click at [108, 361] on span "Create New..." at bounding box center [76, 366] width 72 height 16
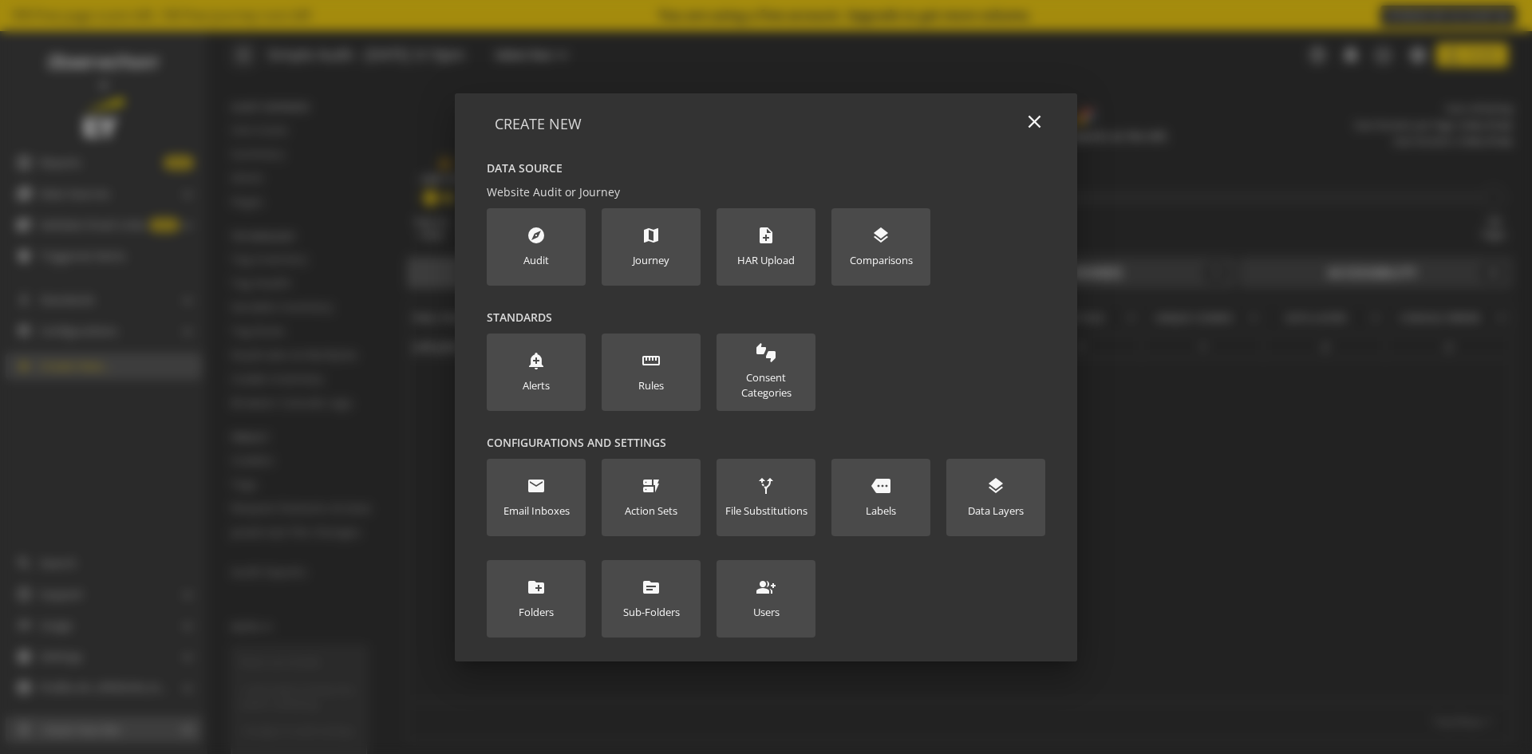
click at [544, 251] on div "explore Audit" at bounding box center [536, 247] width 26 height 42
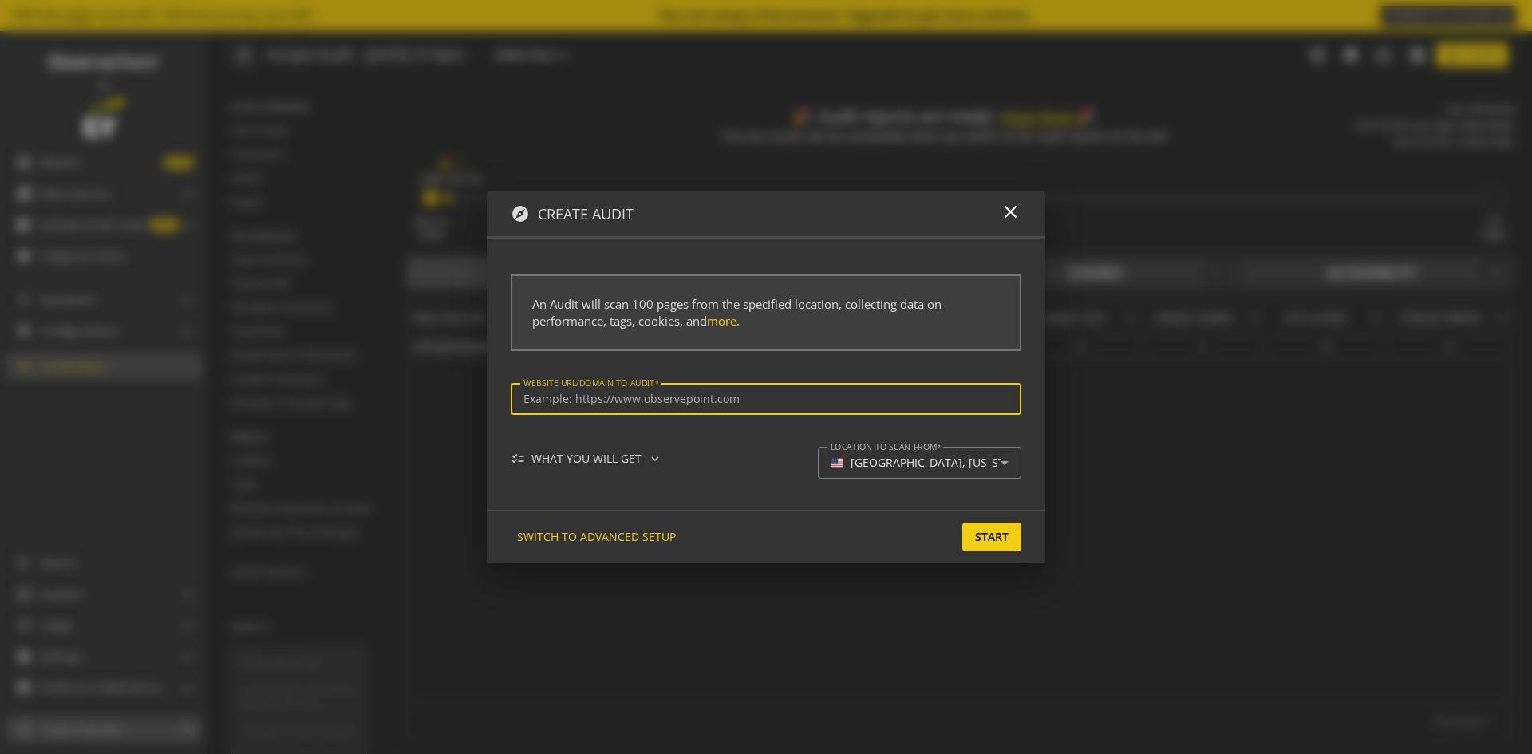
click at [685, 402] on input "Website url/domain to Audit" at bounding box center [765, 400] width 485 height 14
drag, startPoint x: 803, startPoint y: 401, endPoint x: 672, endPoint y: 401, distance: 130.9
click at [672, 401] on input "[URL][DOMAIN_NAME]" at bounding box center [765, 400] width 485 height 14
type input "[URL][DOMAIN_NAME]"
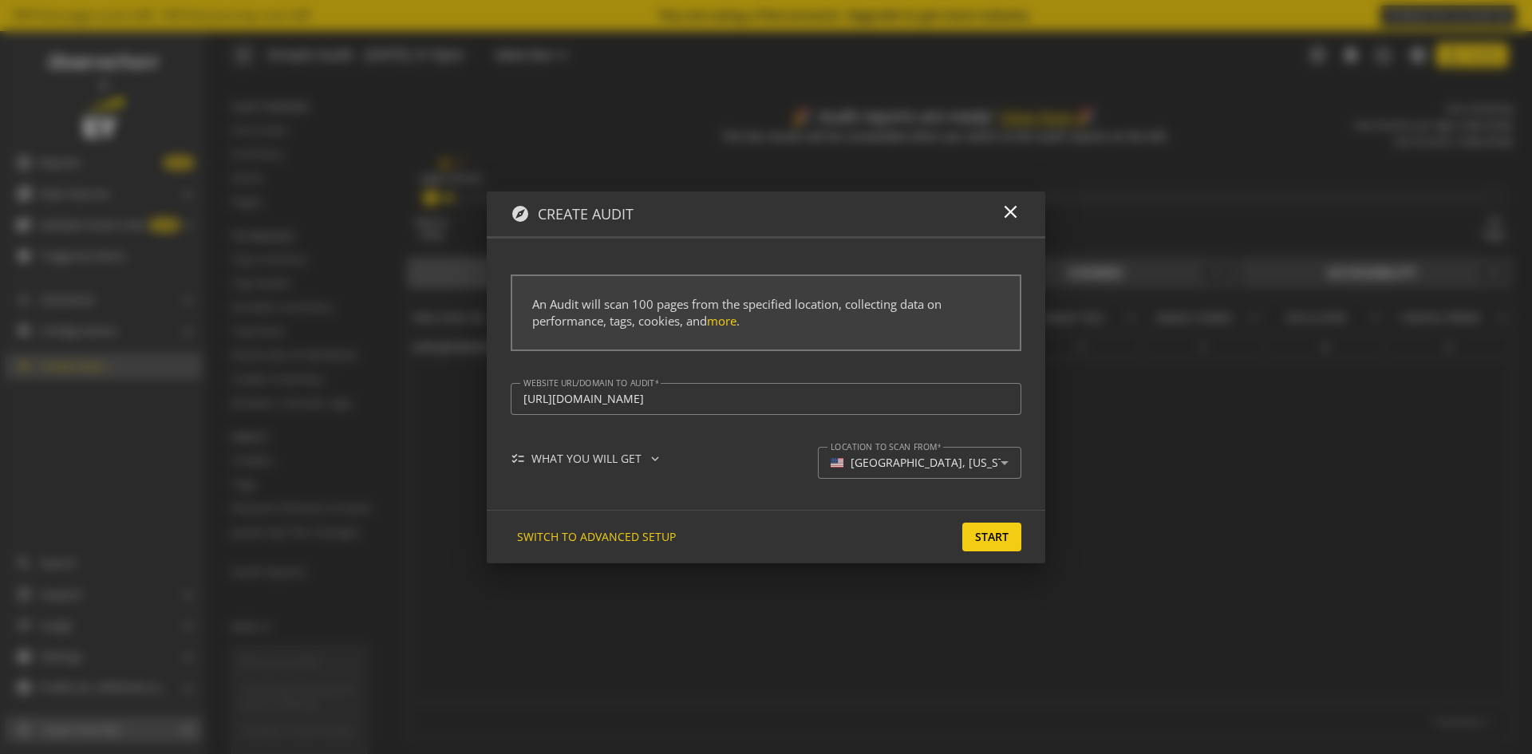
click at [996, 536] on span "Start" at bounding box center [992, 537] width 34 height 29
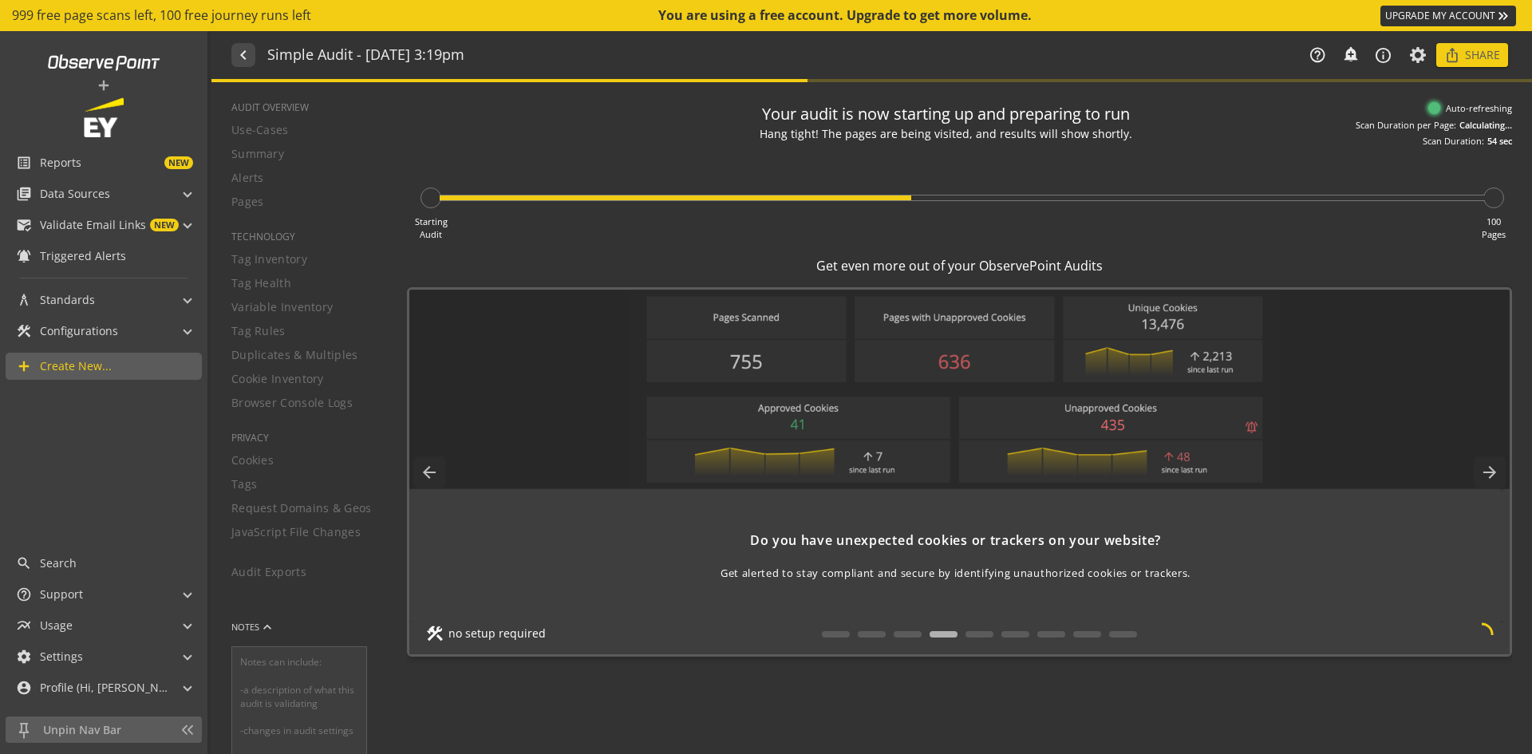
click at [83, 361] on span "Create New..." at bounding box center [76, 366] width 72 height 16
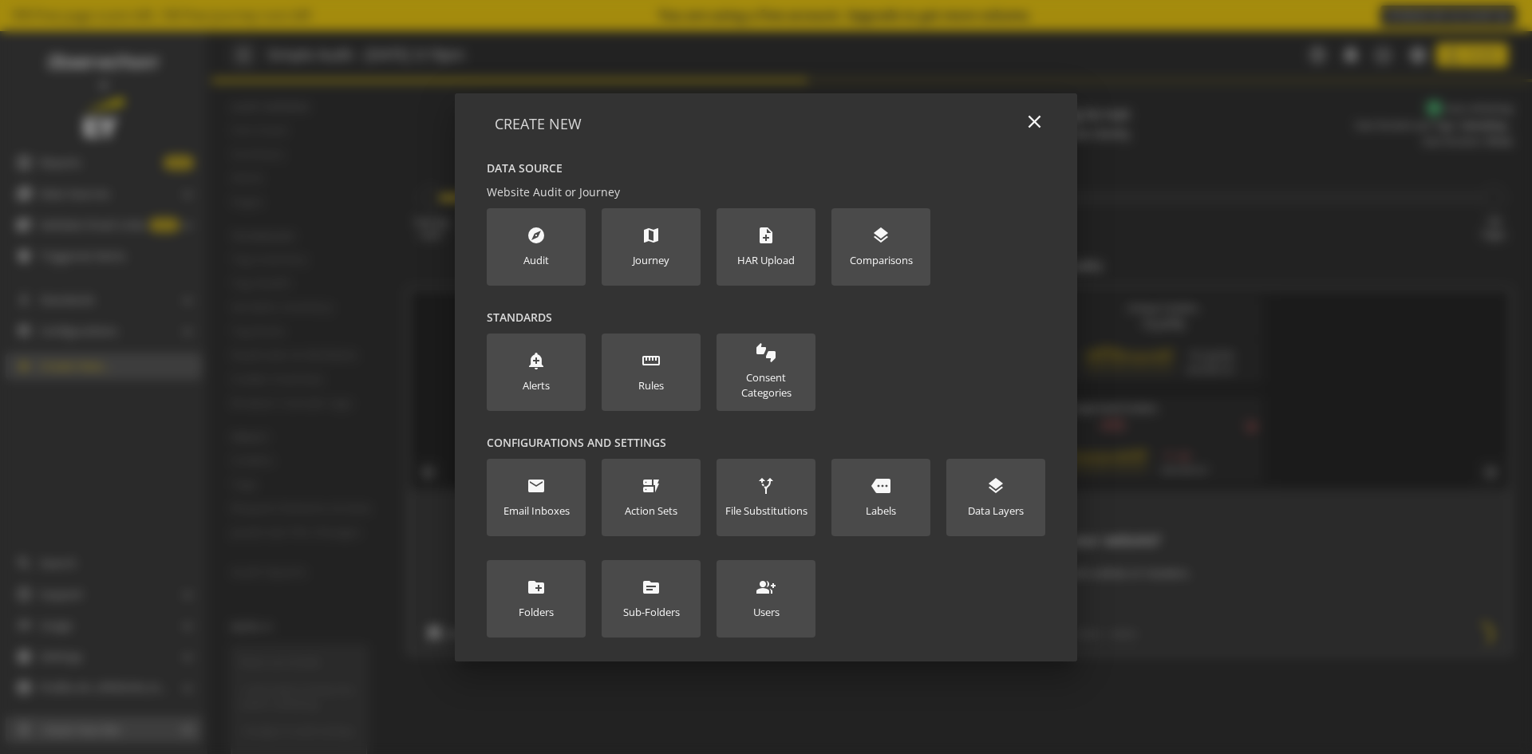
click at [543, 257] on div "Audit" at bounding box center [536, 260] width 26 height 15
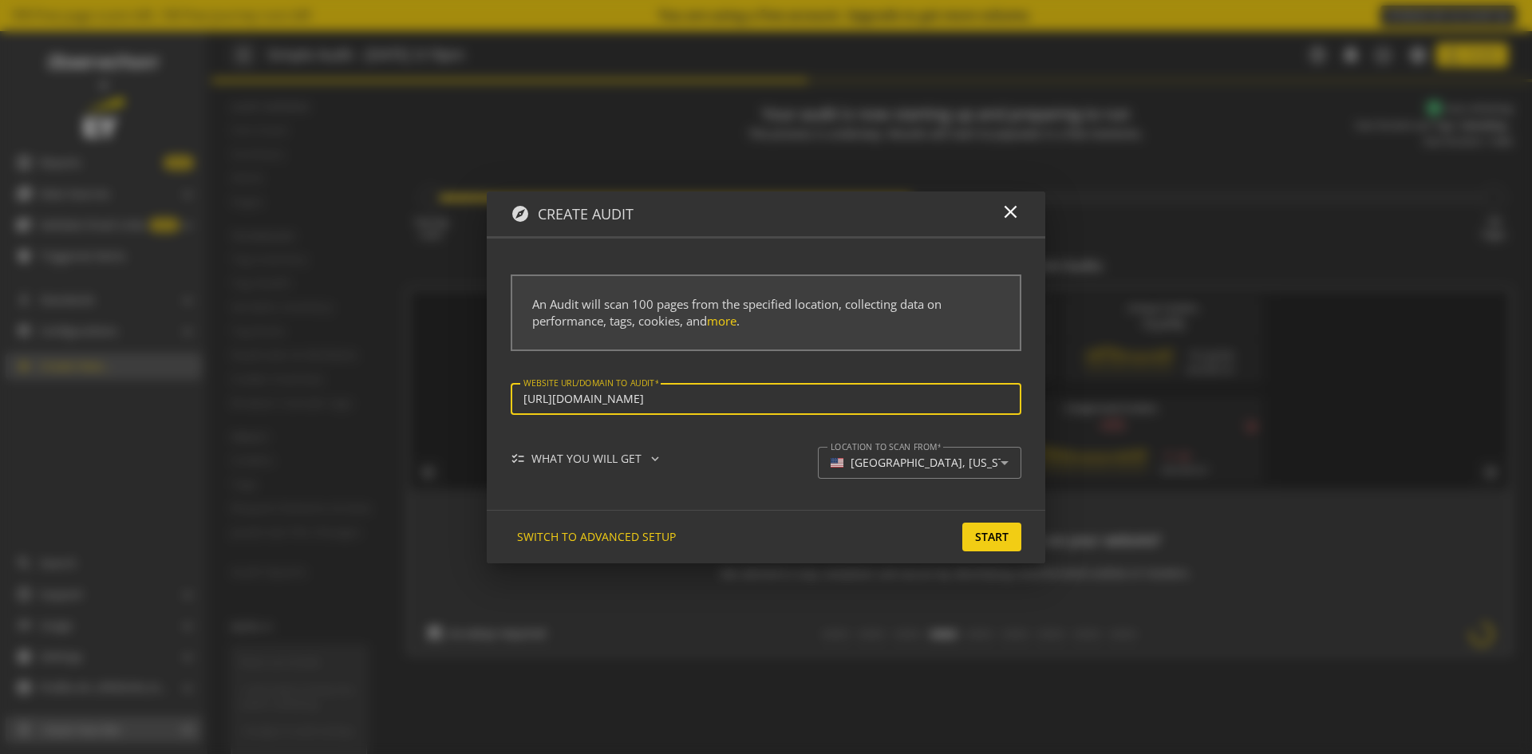
type input "[URL][DOMAIN_NAME]"
click at [1000, 542] on span "Start" at bounding box center [992, 537] width 34 height 29
